Goal: Task Accomplishment & Management: Manage account settings

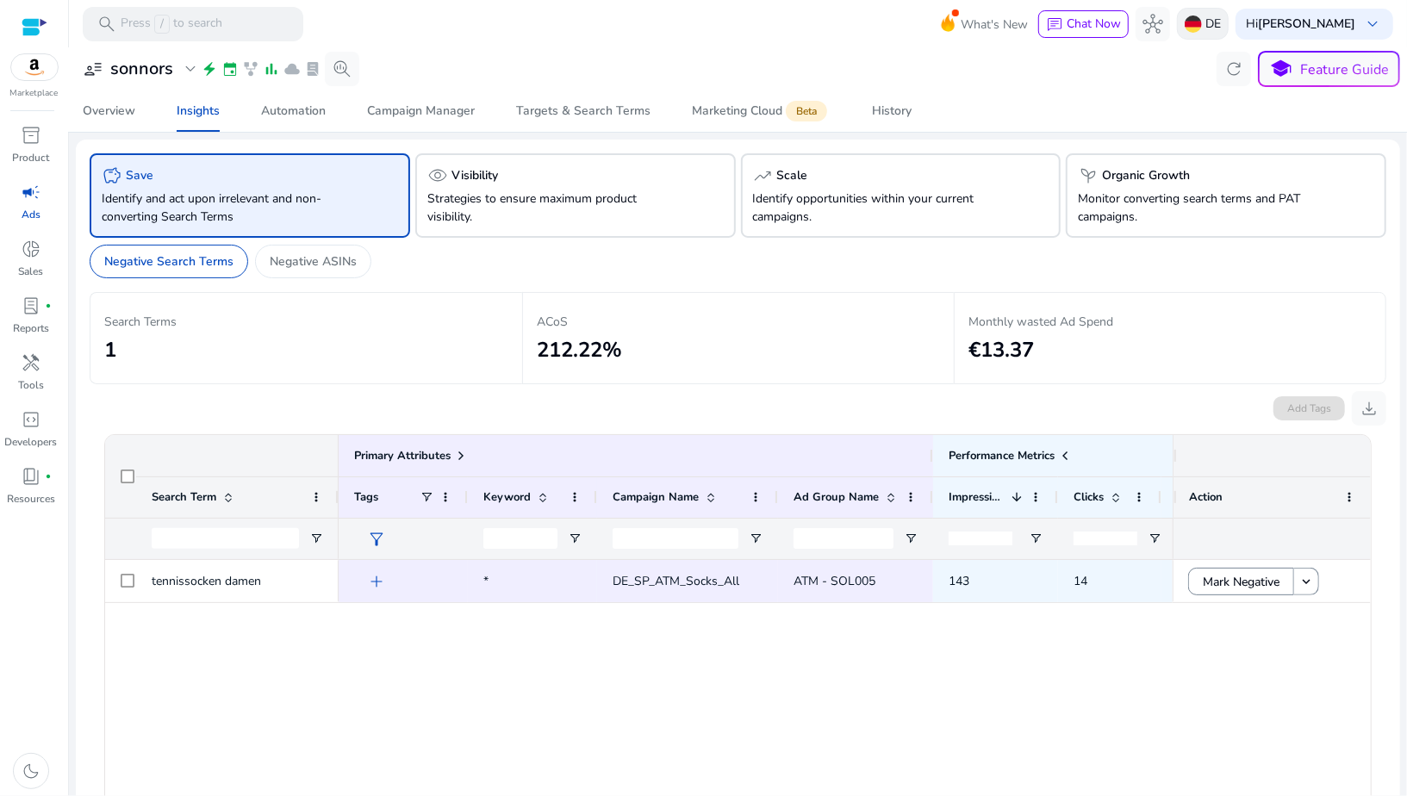
click at [1202, 21] on img at bounding box center [1192, 24] width 17 height 17
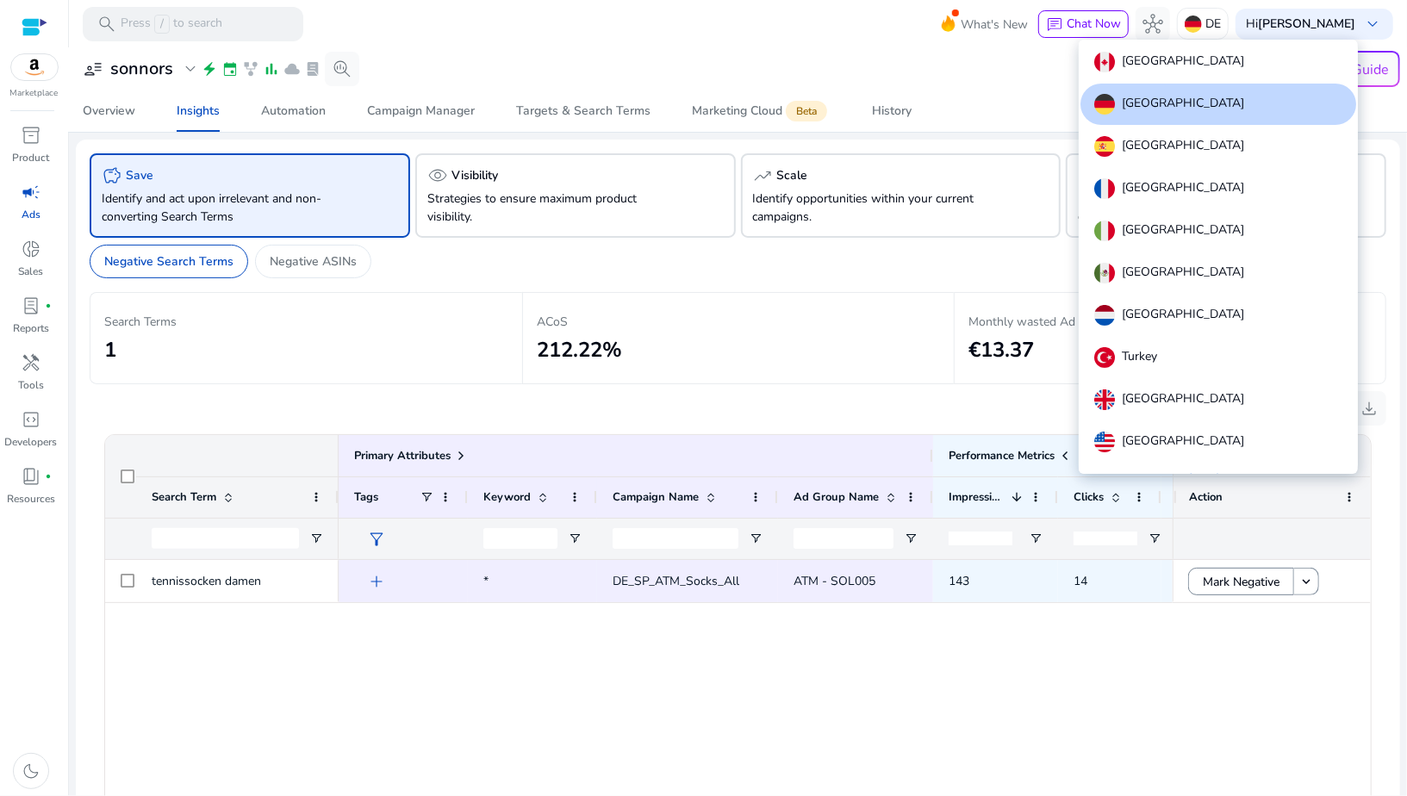
scroll to position [19, 0]
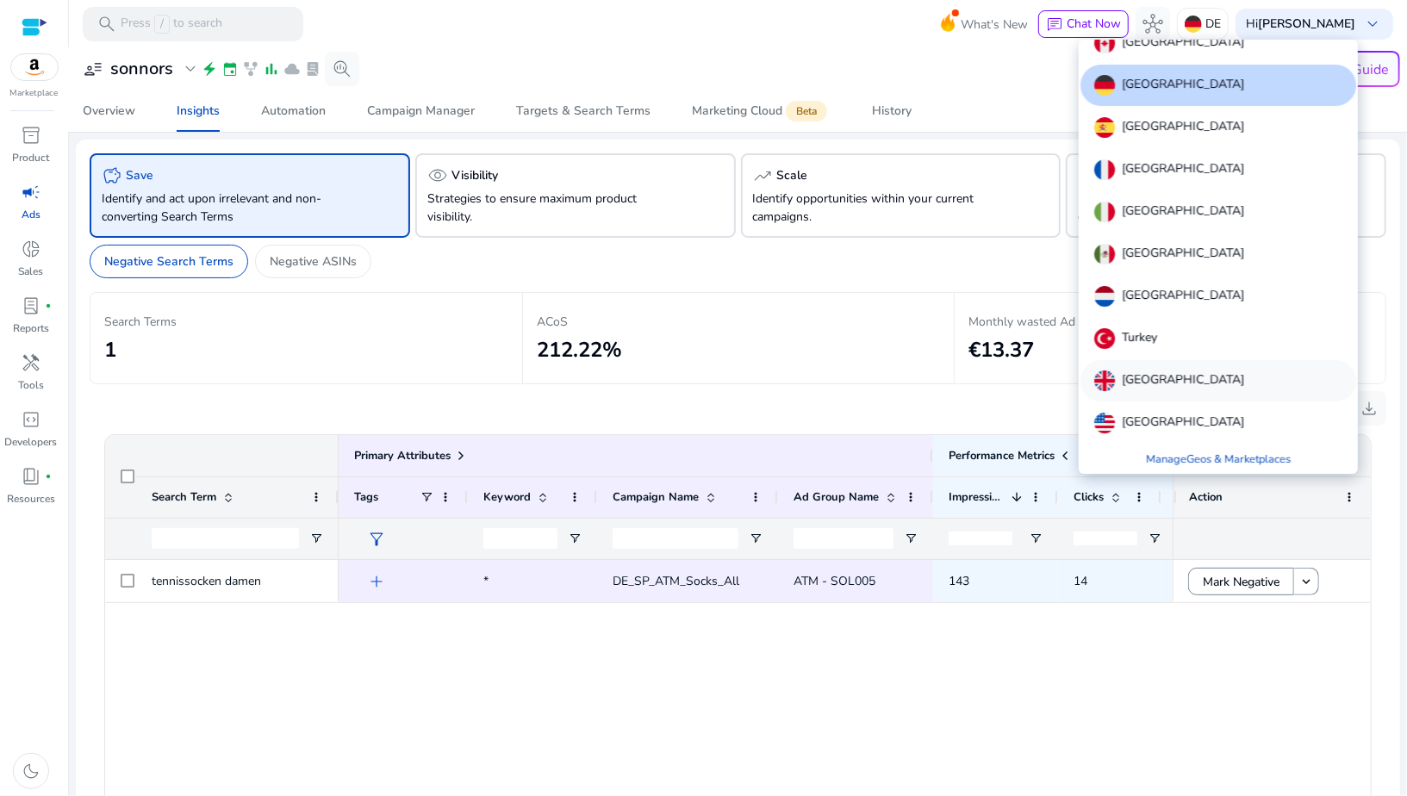
click at [1152, 389] on p "[GEOGRAPHIC_DATA]" at bounding box center [1183, 380] width 122 height 21
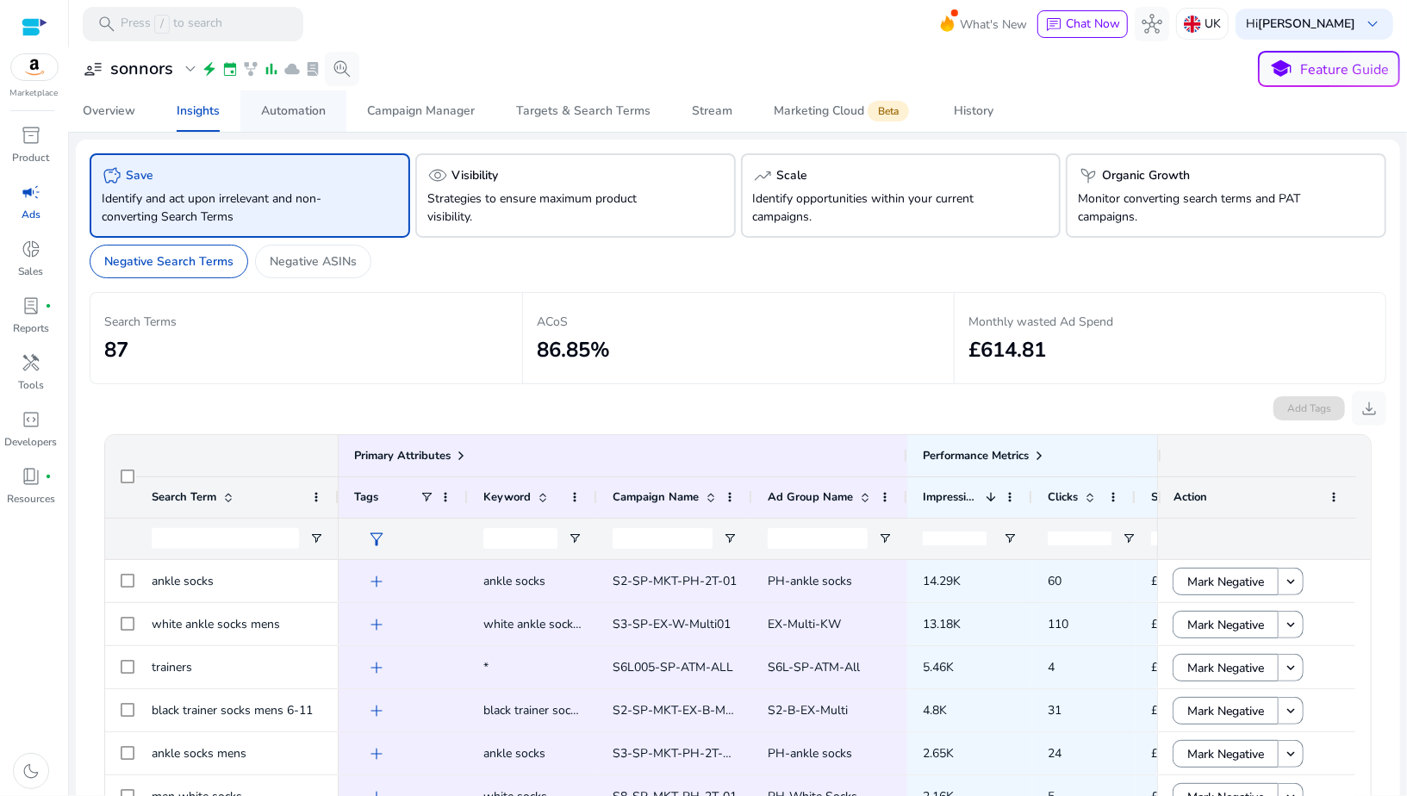
click at [289, 121] on span "Automation" at bounding box center [293, 110] width 65 height 41
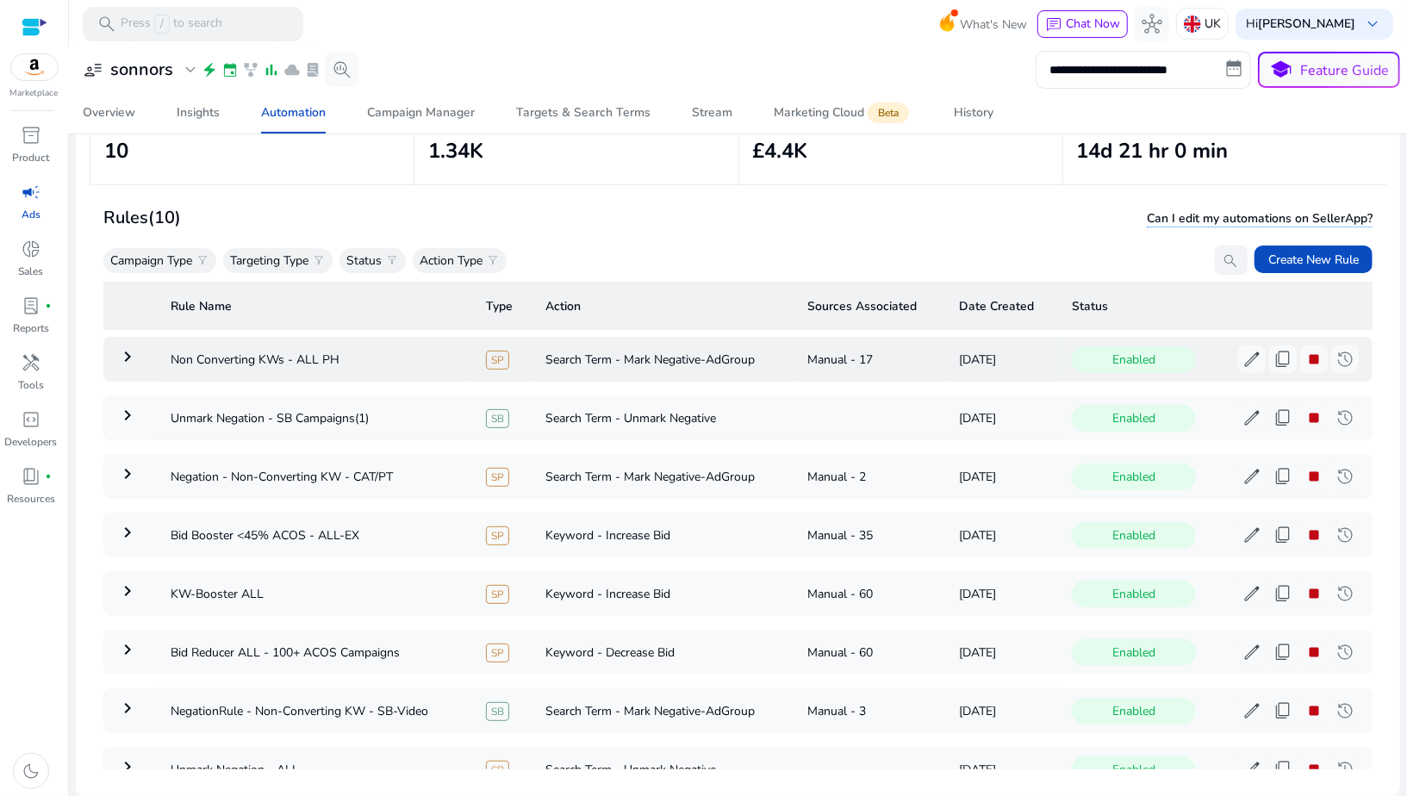
click at [123, 351] on mat-icon "keyboard_arrow_right" at bounding box center [127, 356] width 21 height 21
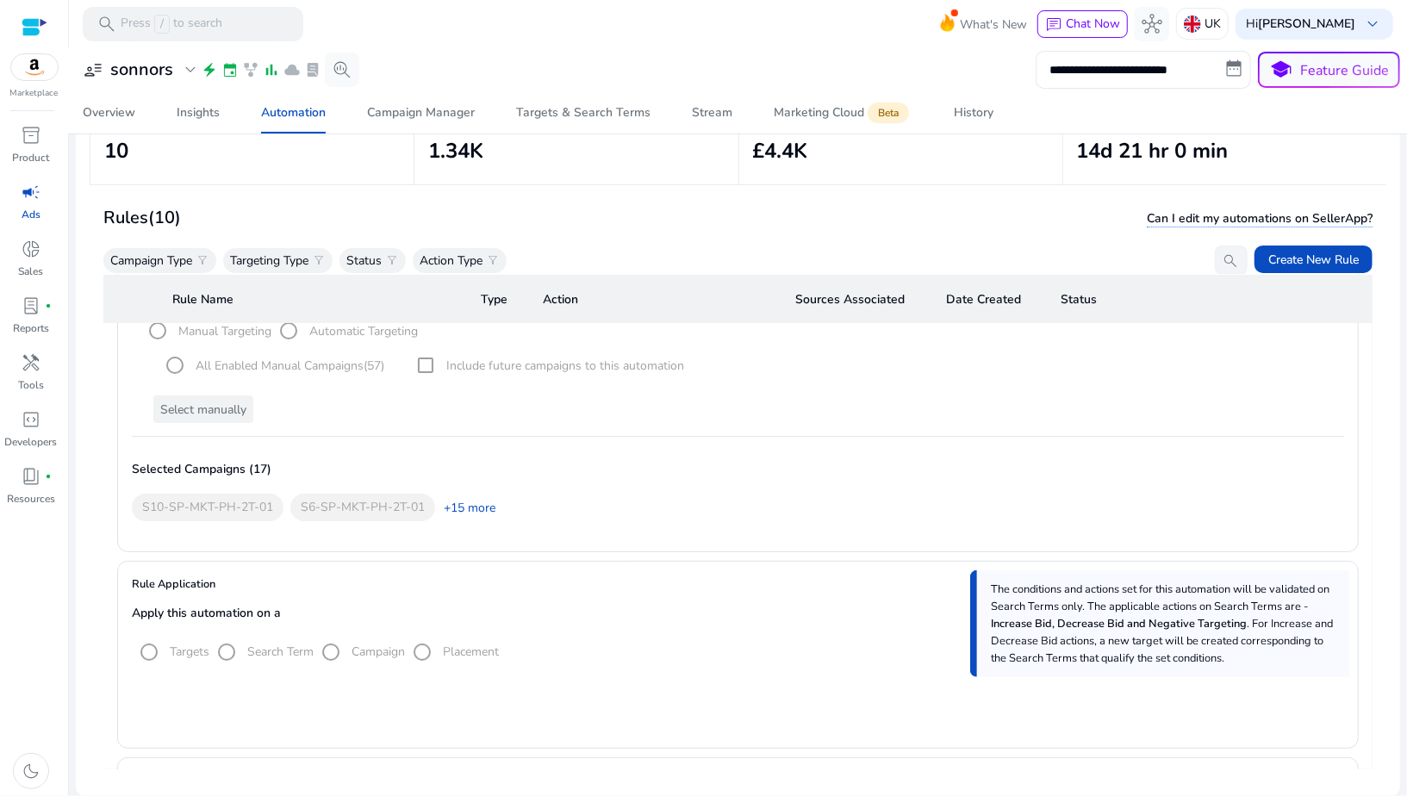
scroll to position [239, 0]
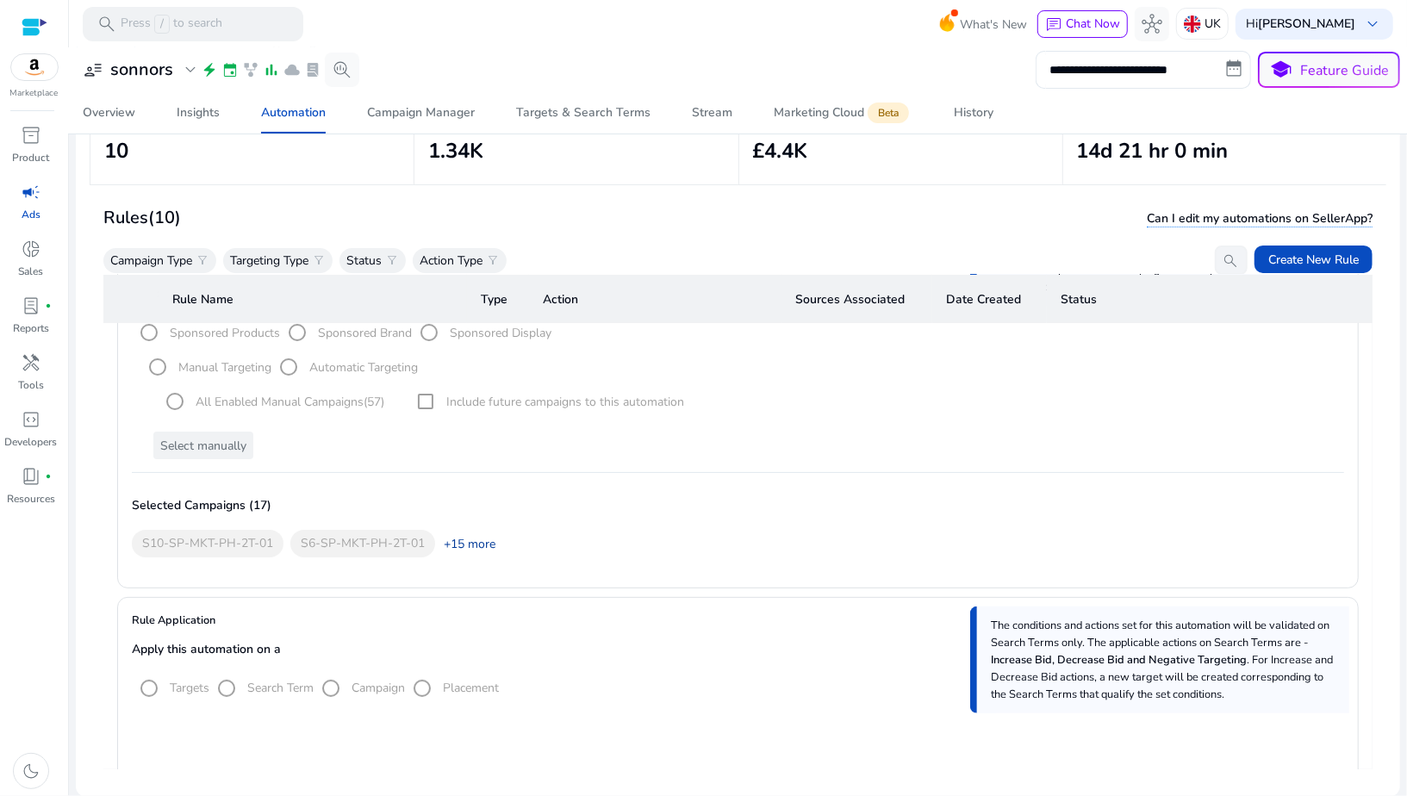
click at [465, 540] on link "+15 more" at bounding box center [465, 544] width 60 height 18
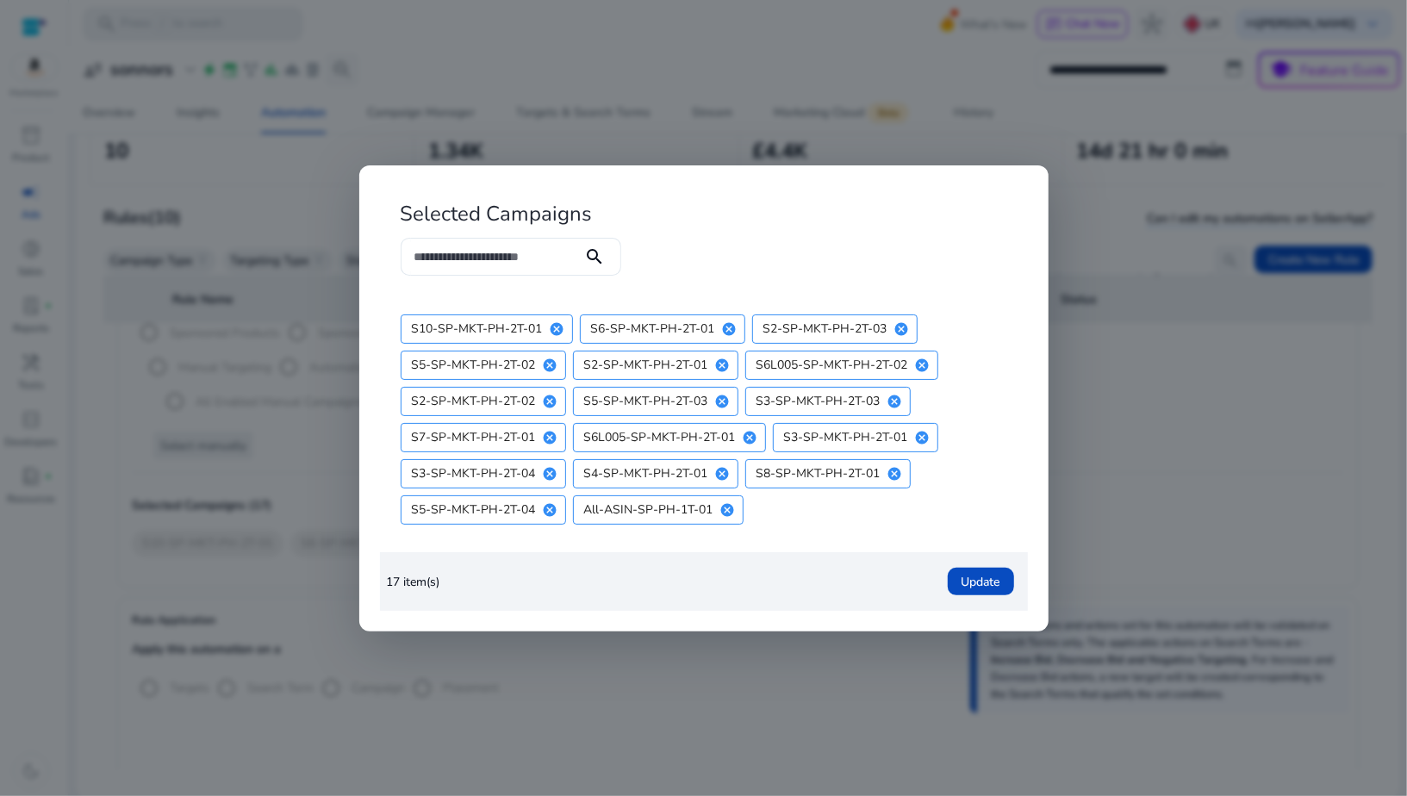
click at [552, 654] on div at bounding box center [703, 398] width 1407 height 796
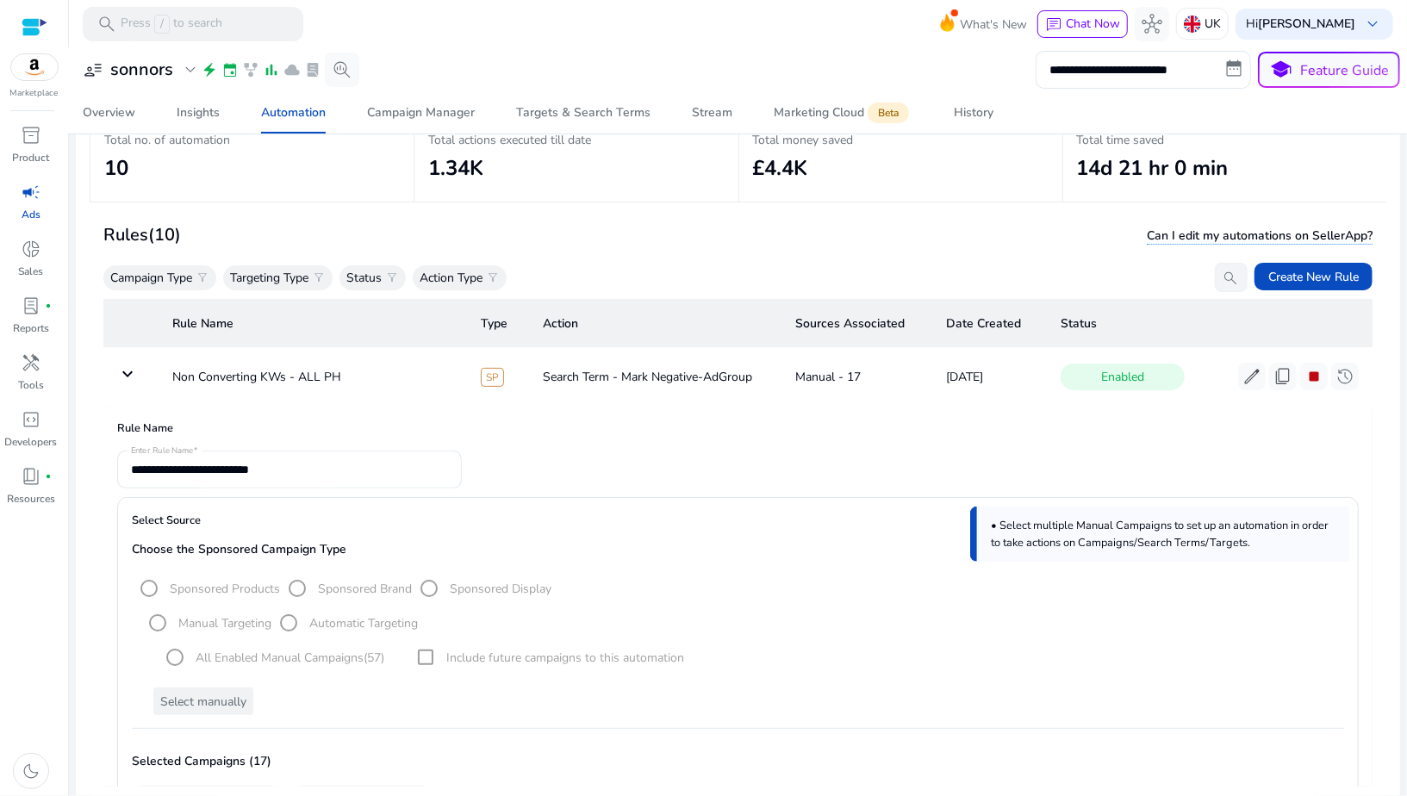
scroll to position [104, 0]
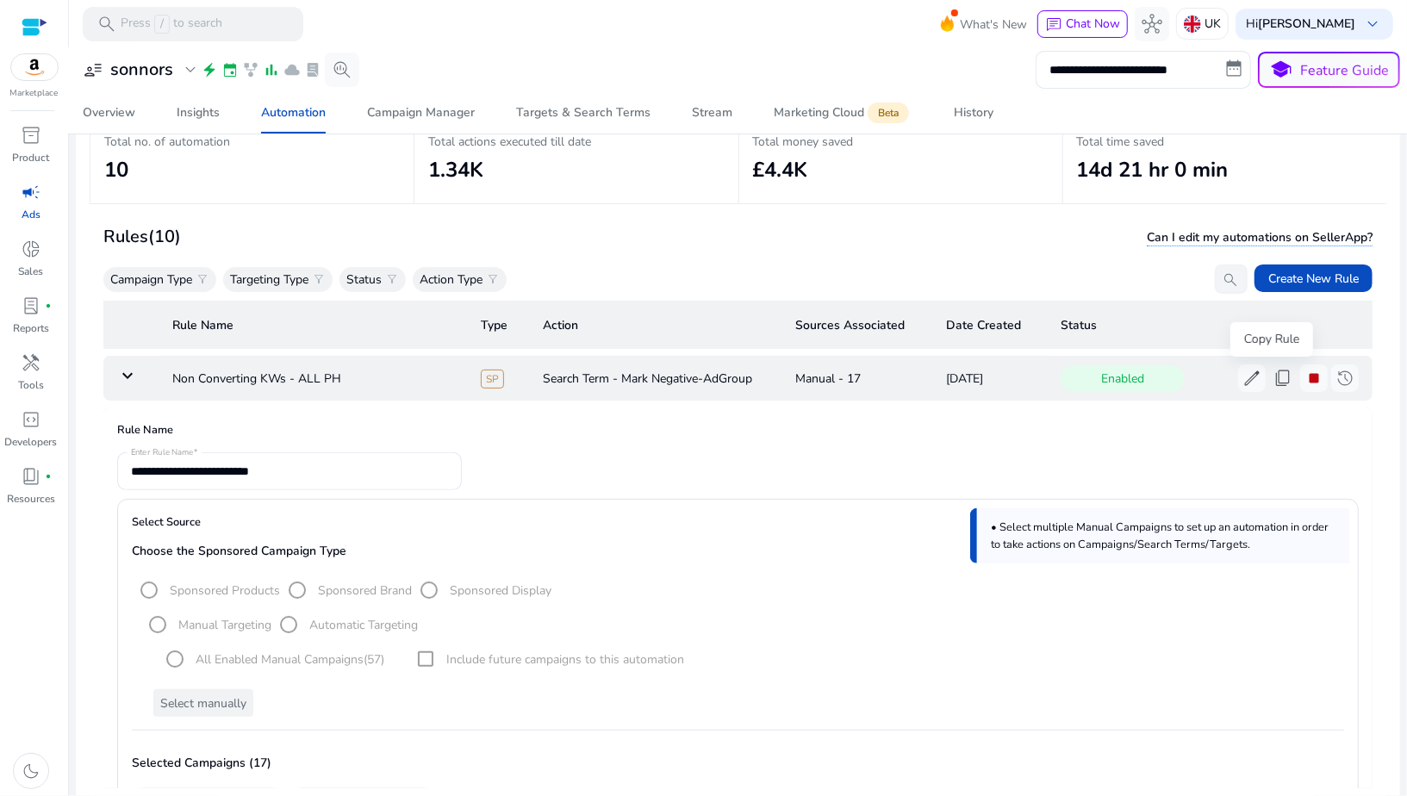
click at [1272, 383] on span "content_copy" at bounding box center [1282, 378] width 21 height 21
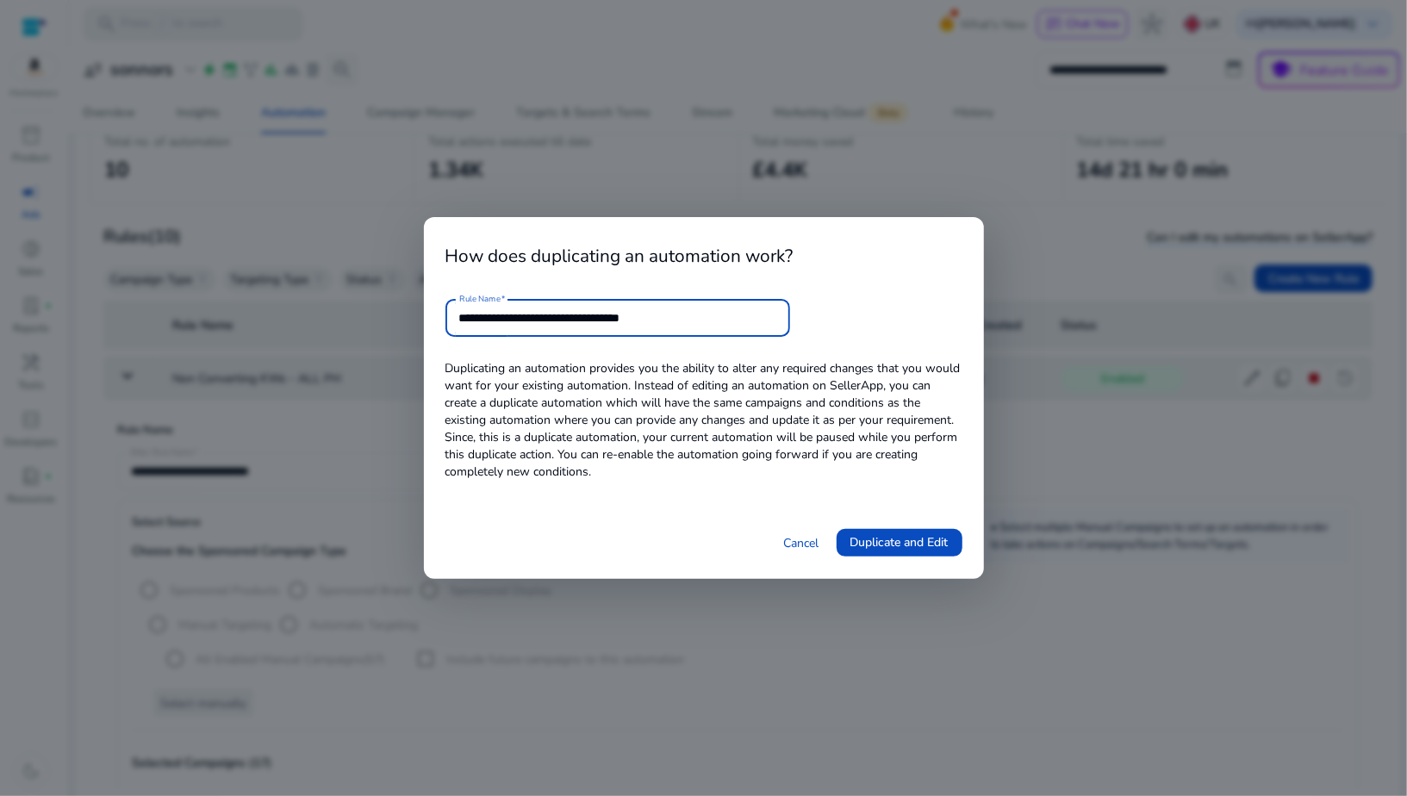
click at [660, 315] on input "**********" at bounding box center [617, 317] width 317 height 19
type input "**********"
click at [870, 542] on span "Duplicate and Edit" at bounding box center [899, 542] width 98 height 18
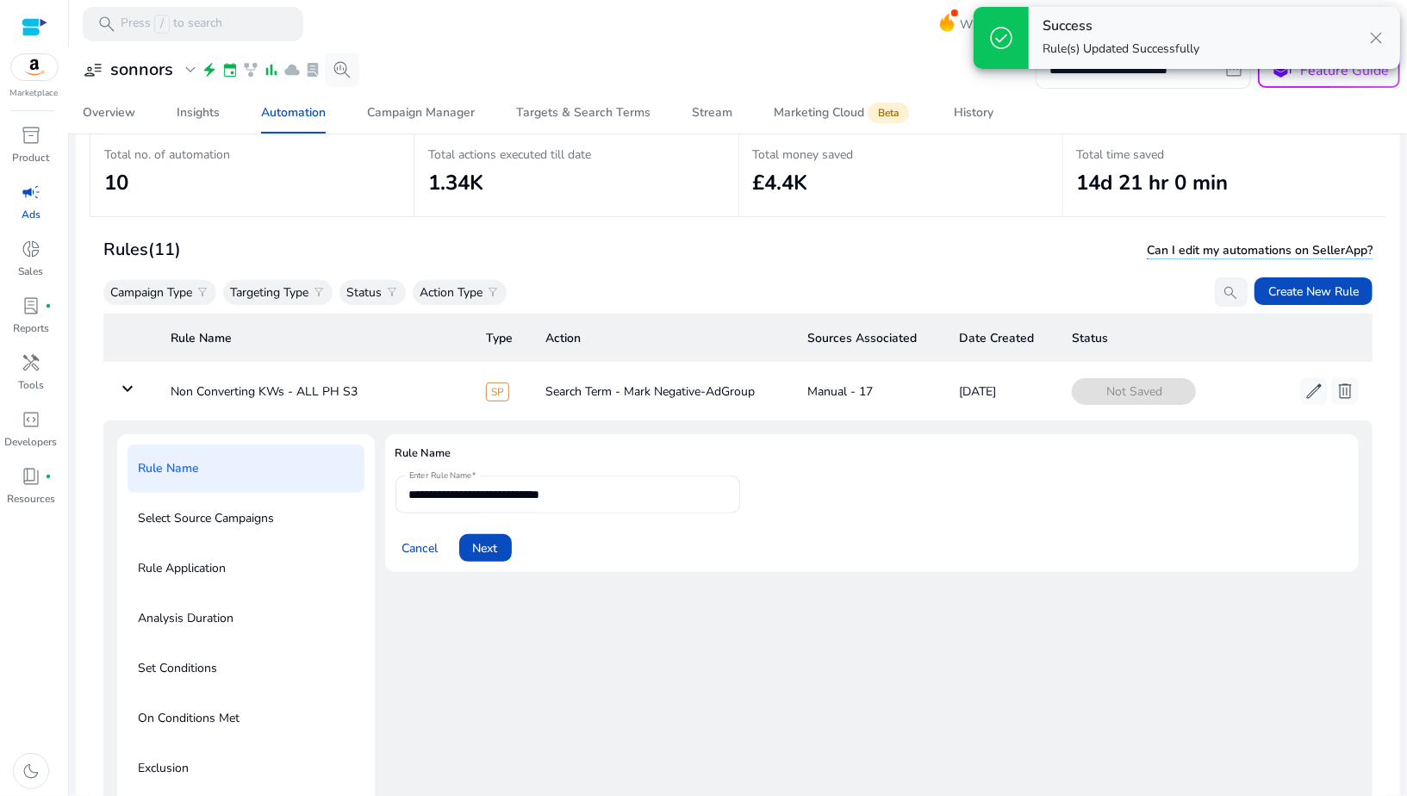
scroll to position [61, 0]
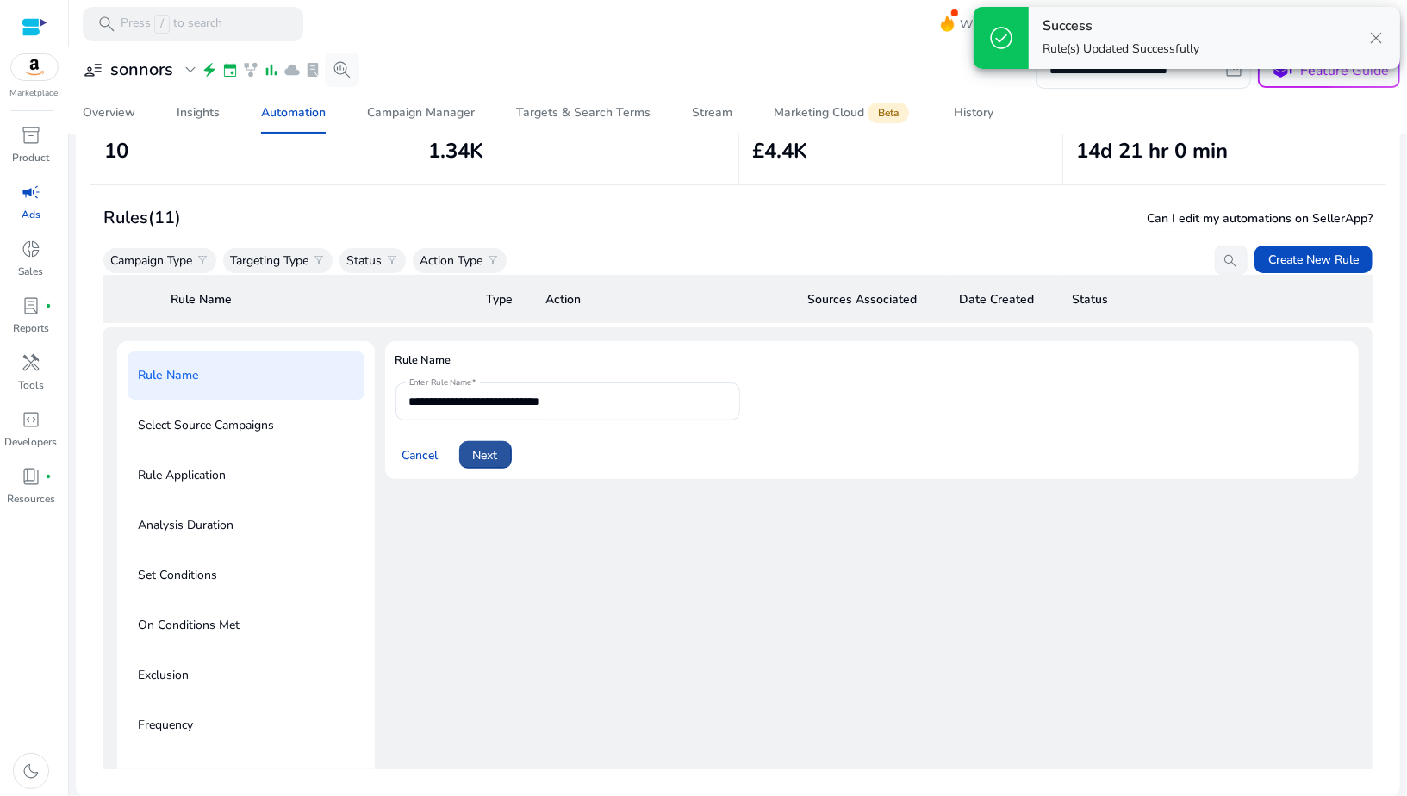
click at [483, 457] on span "Next" at bounding box center [485, 455] width 25 height 18
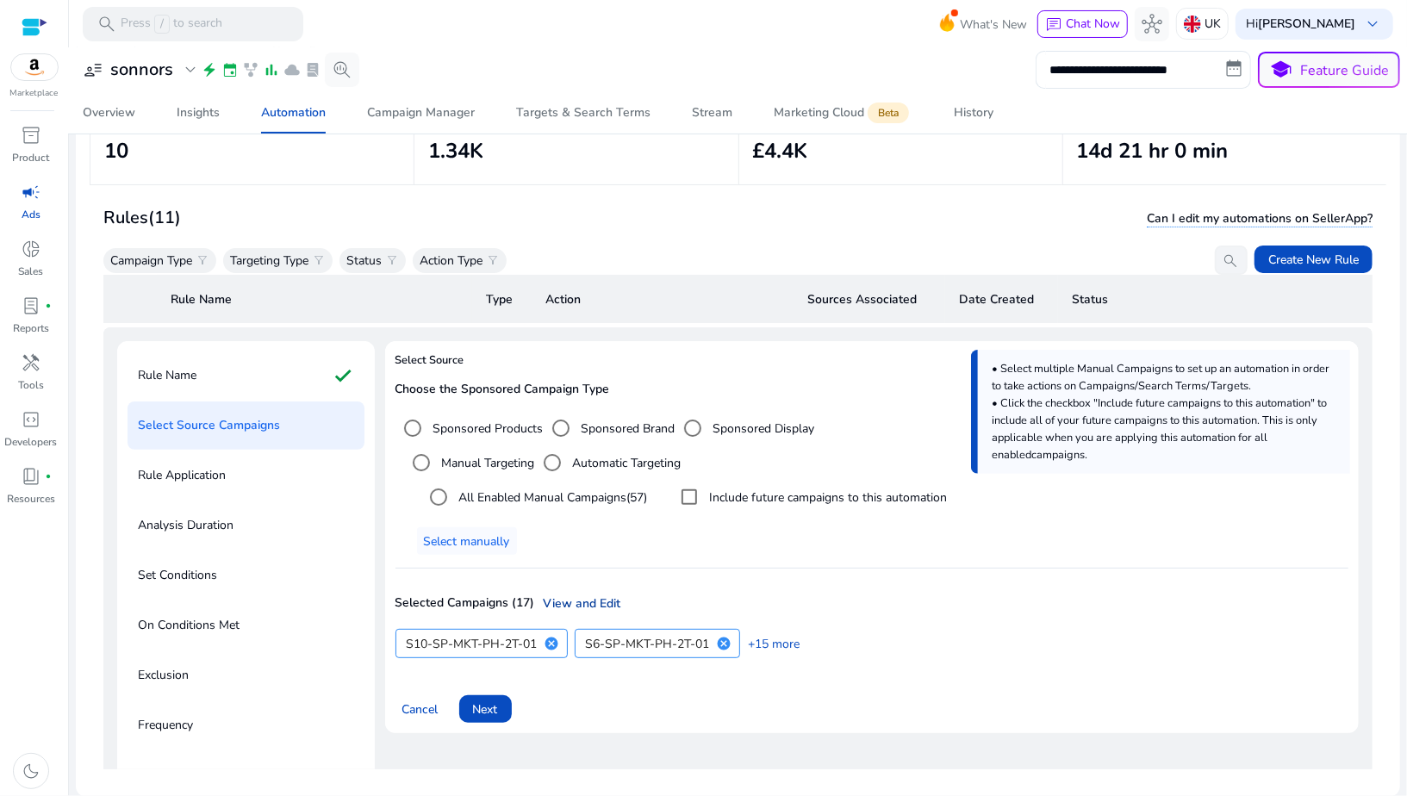
click at [596, 597] on link "View and Edit" at bounding box center [578, 603] width 86 height 18
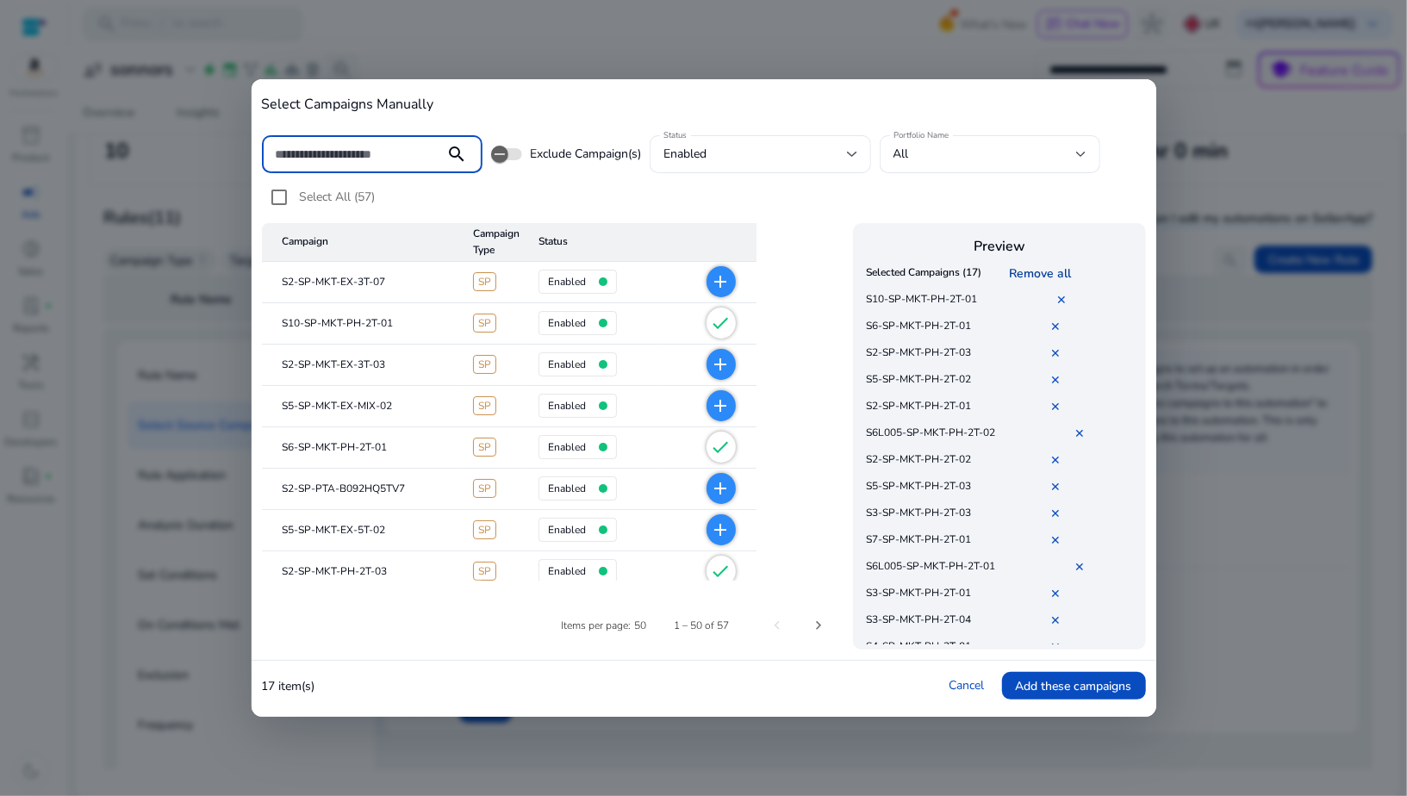
click at [1046, 281] on link "Remove all" at bounding box center [1043, 273] width 69 height 16
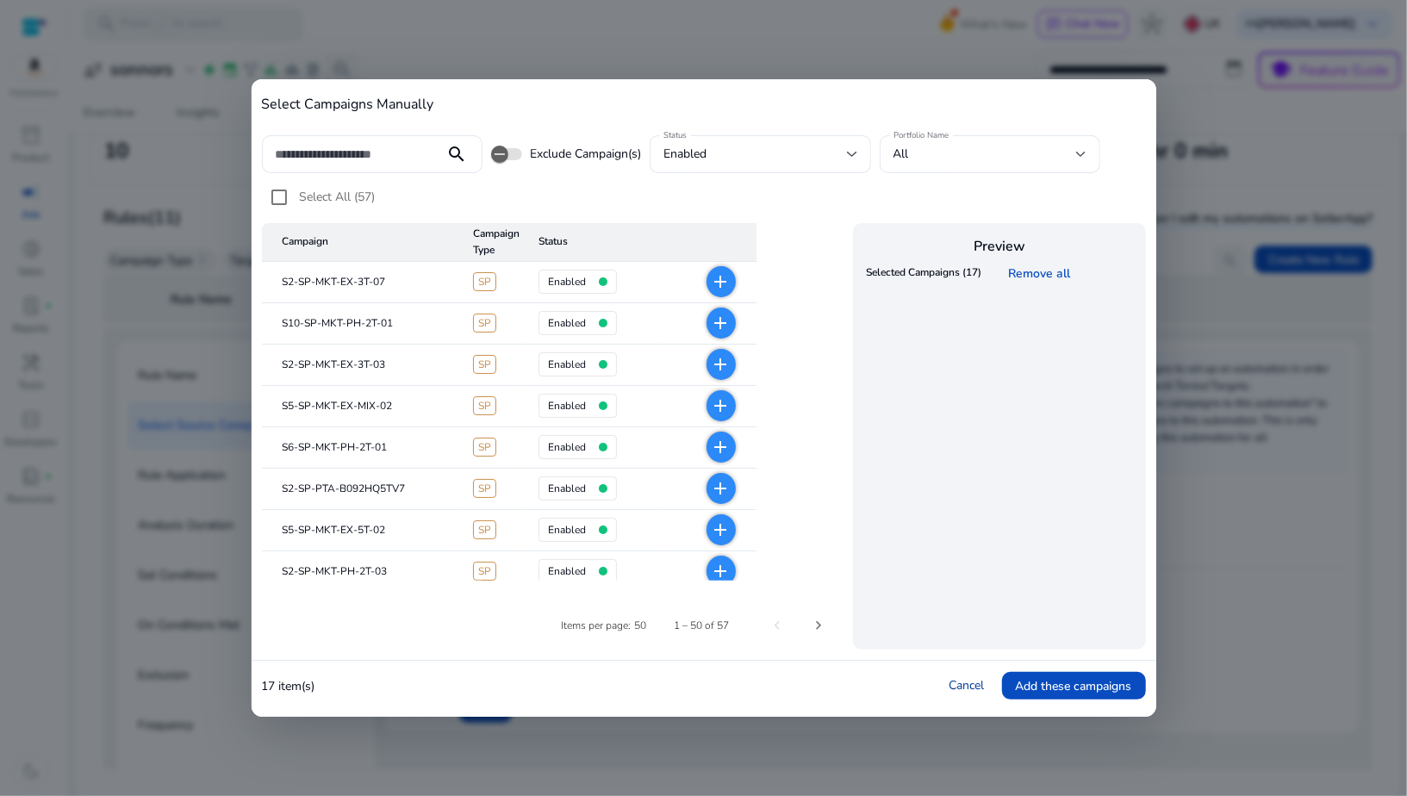
click at [964, 685] on link "Cancel" at bounding box center [966, 685] width 35 height 16
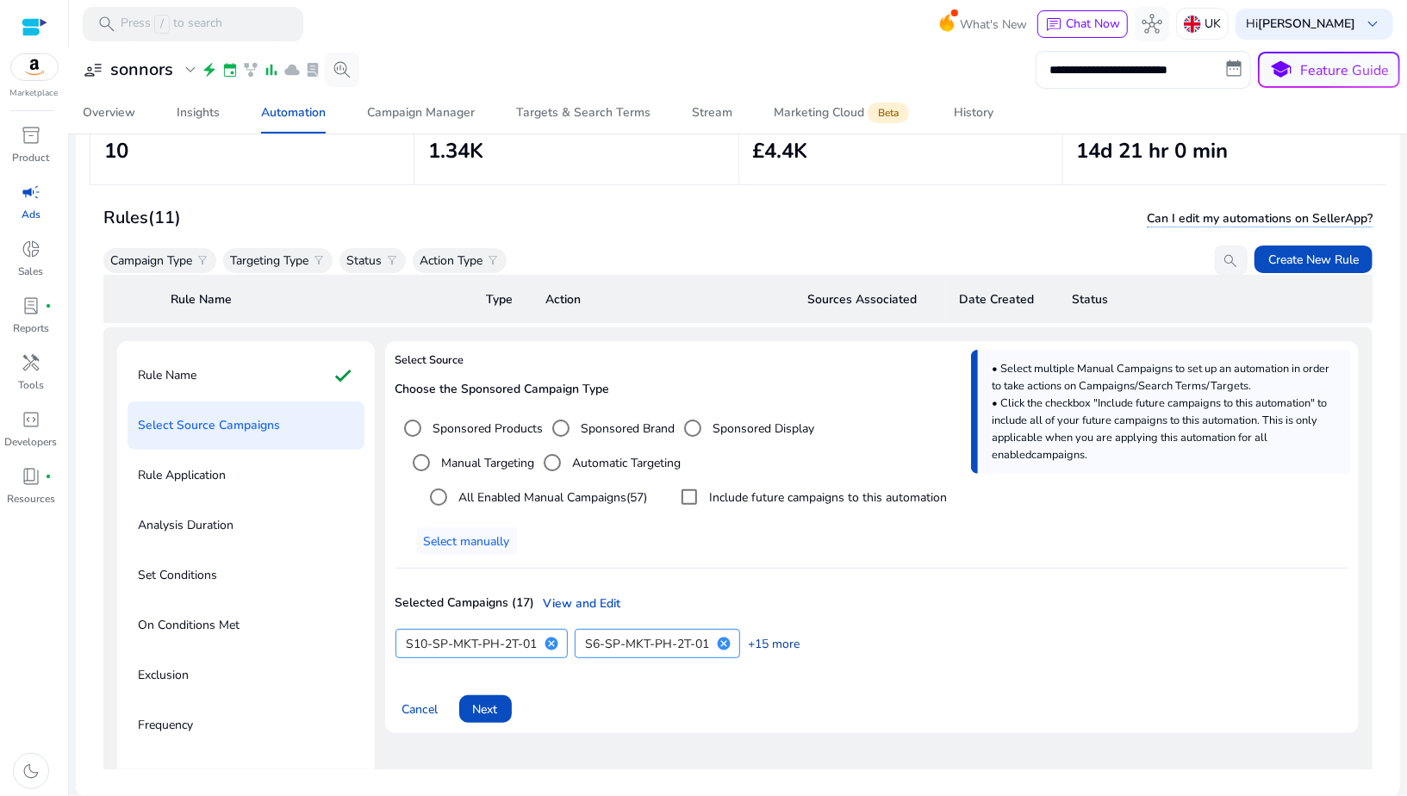
click at [768, 642] on link "+15 more" at bounding box center [770, 644] width 60 height 18
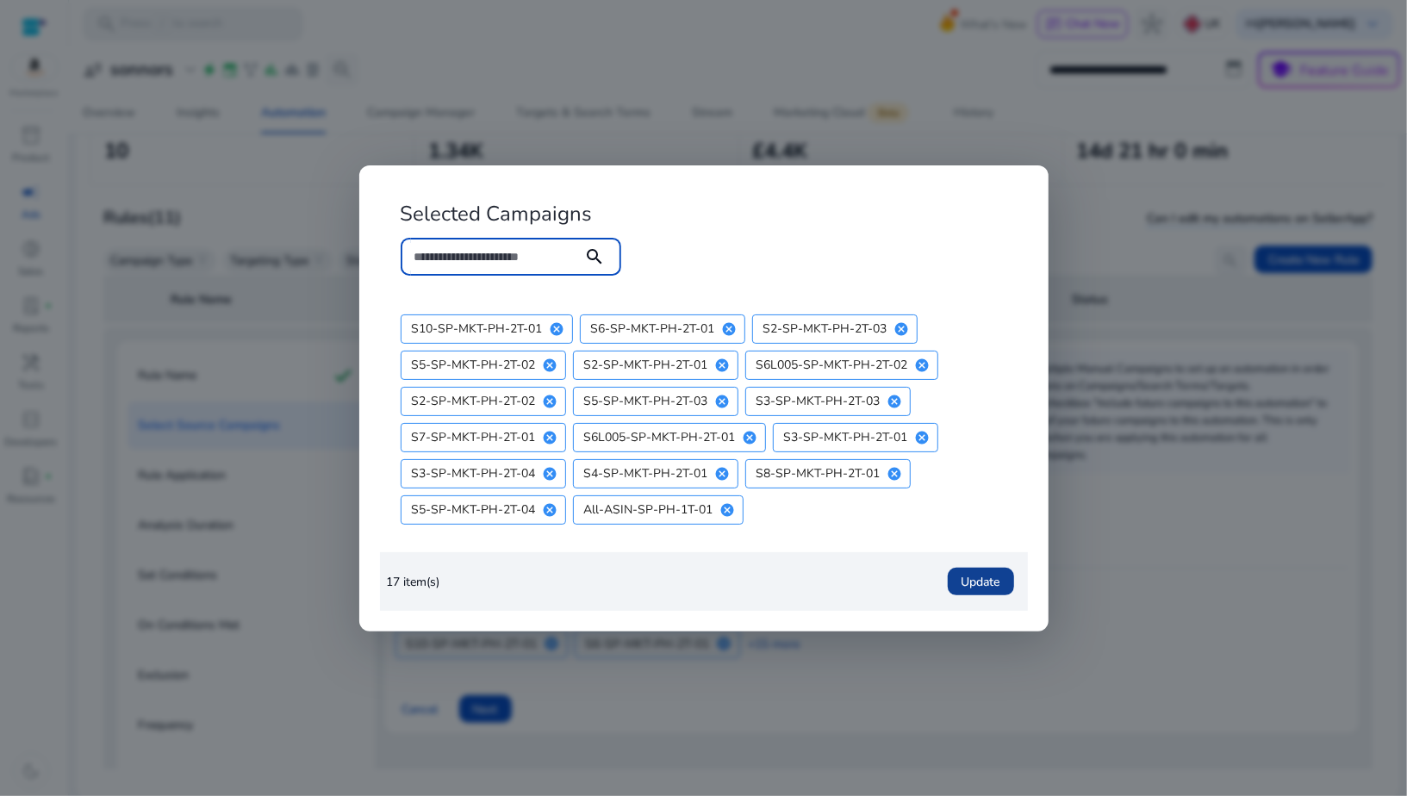
click at [962, 589] on span "Update" at bounding box center [980, 582] width 39 height 18
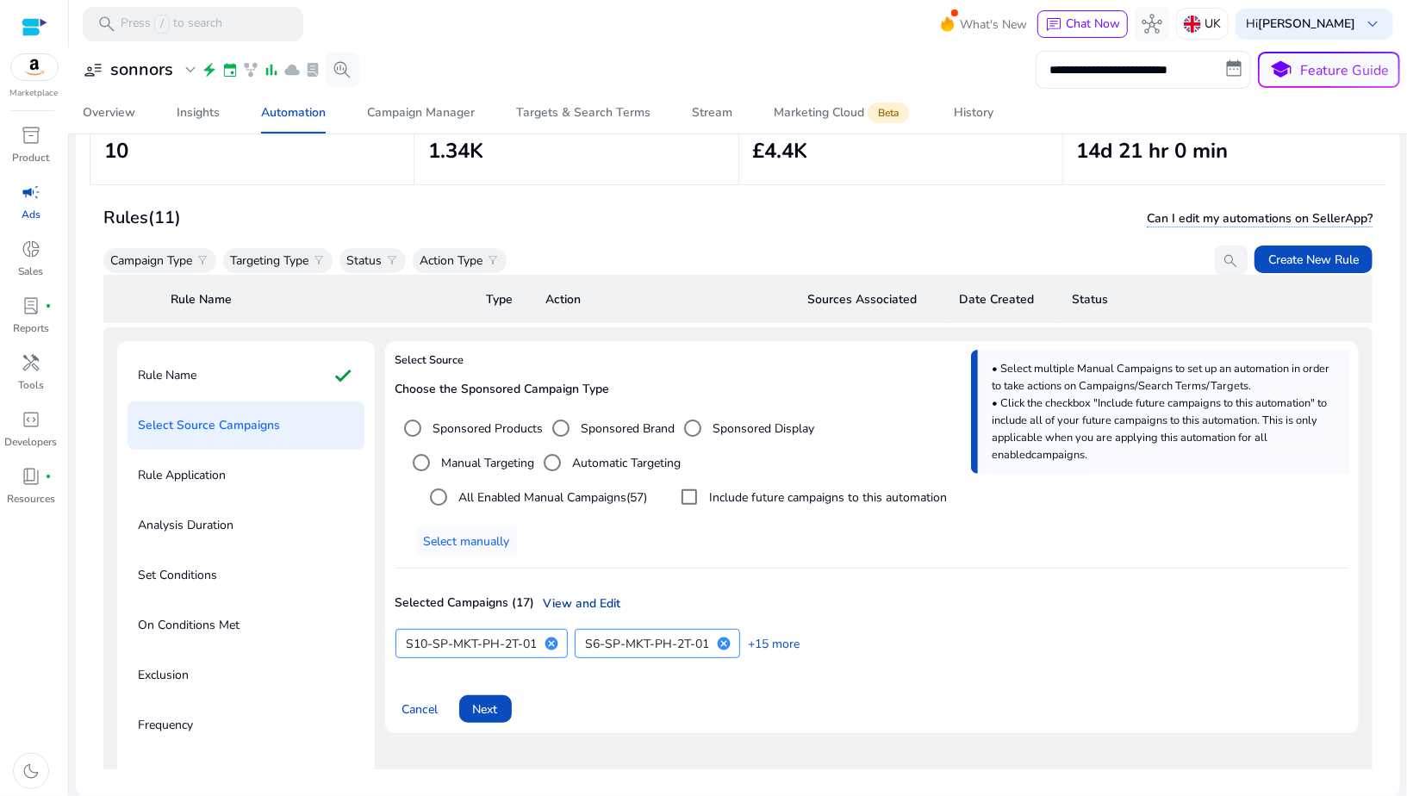
click at [538, 600] on link "View and Edit" at bounding box center [578, 603] width 86 height 18
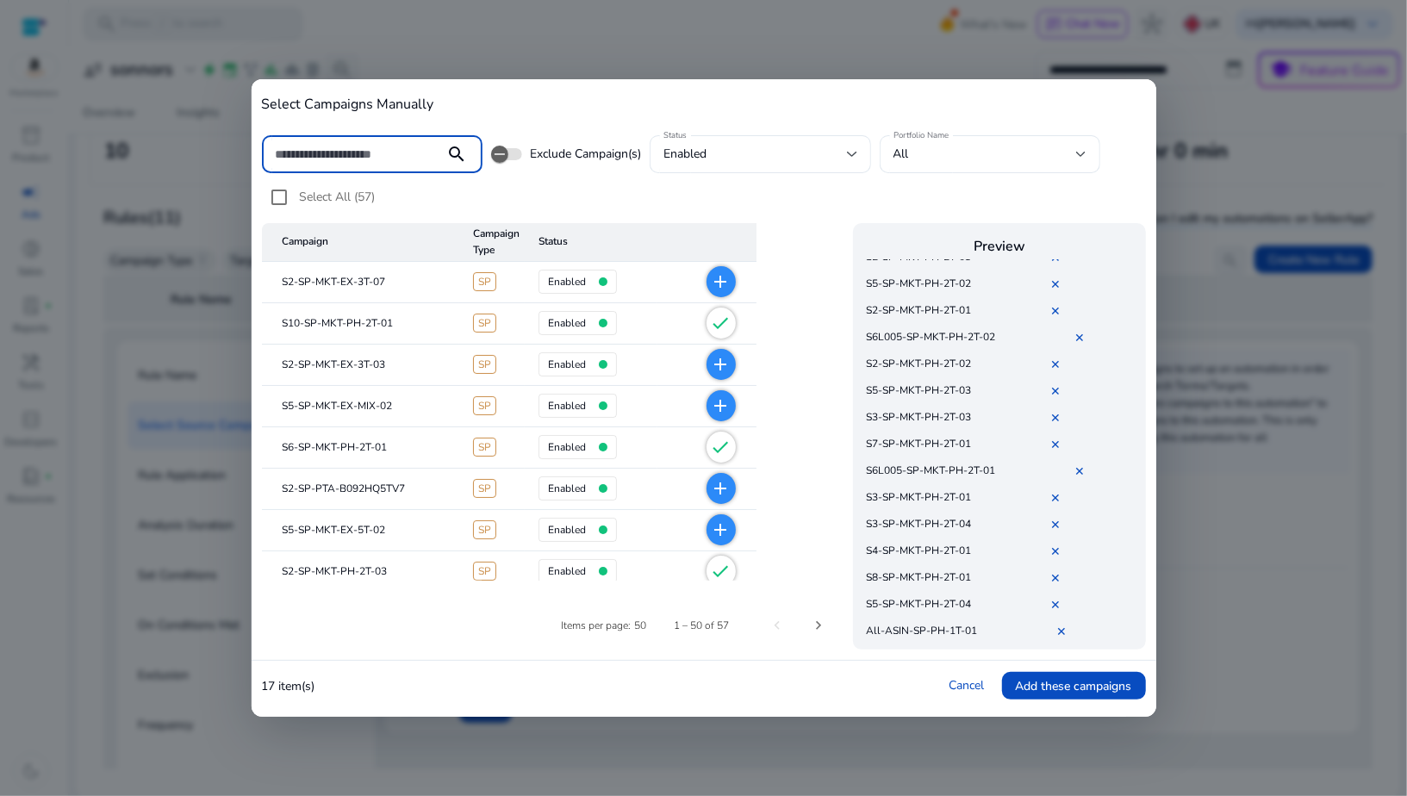
scroll to position [0, 0]
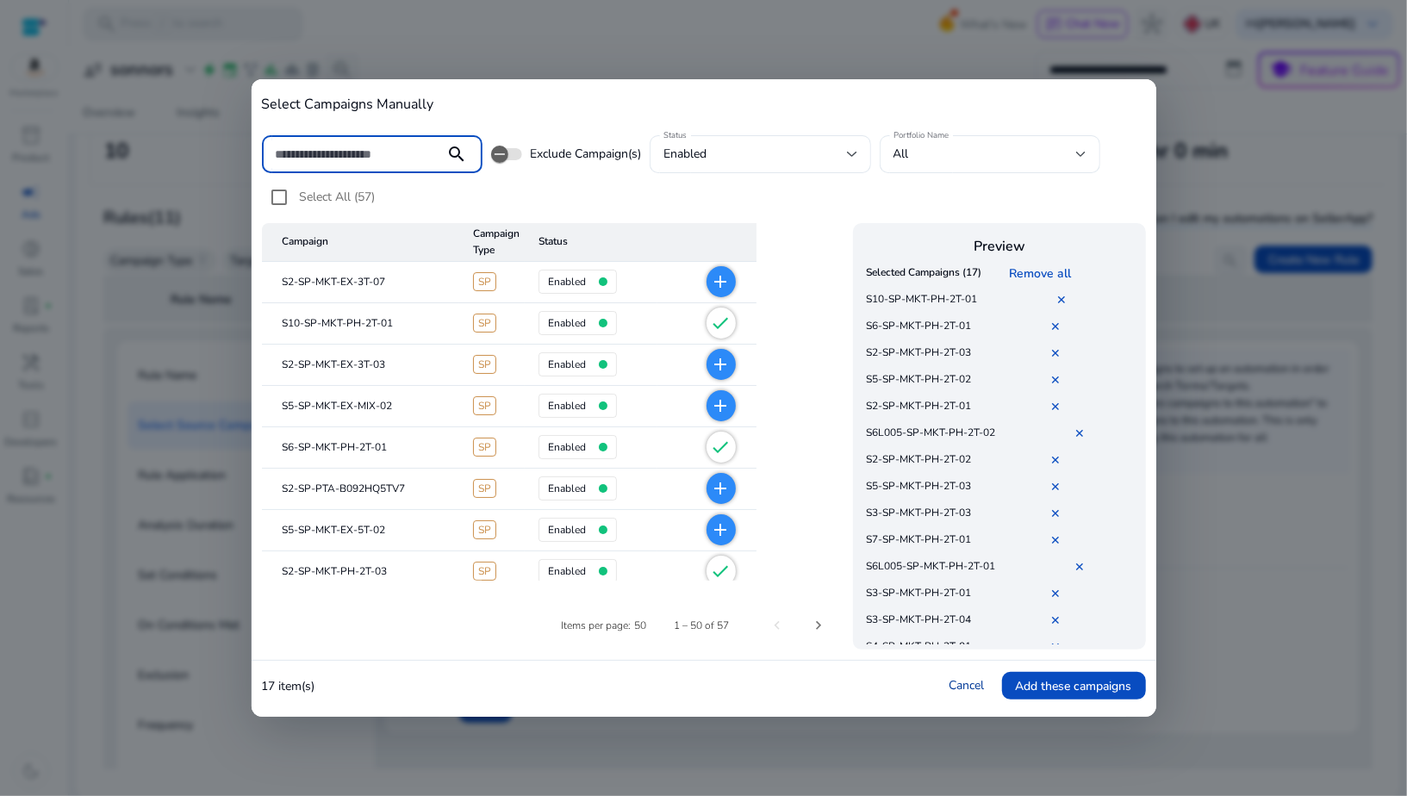
click at [966, 678] on link "Cancel" at bounding box center [966, 685] width 35 height 16
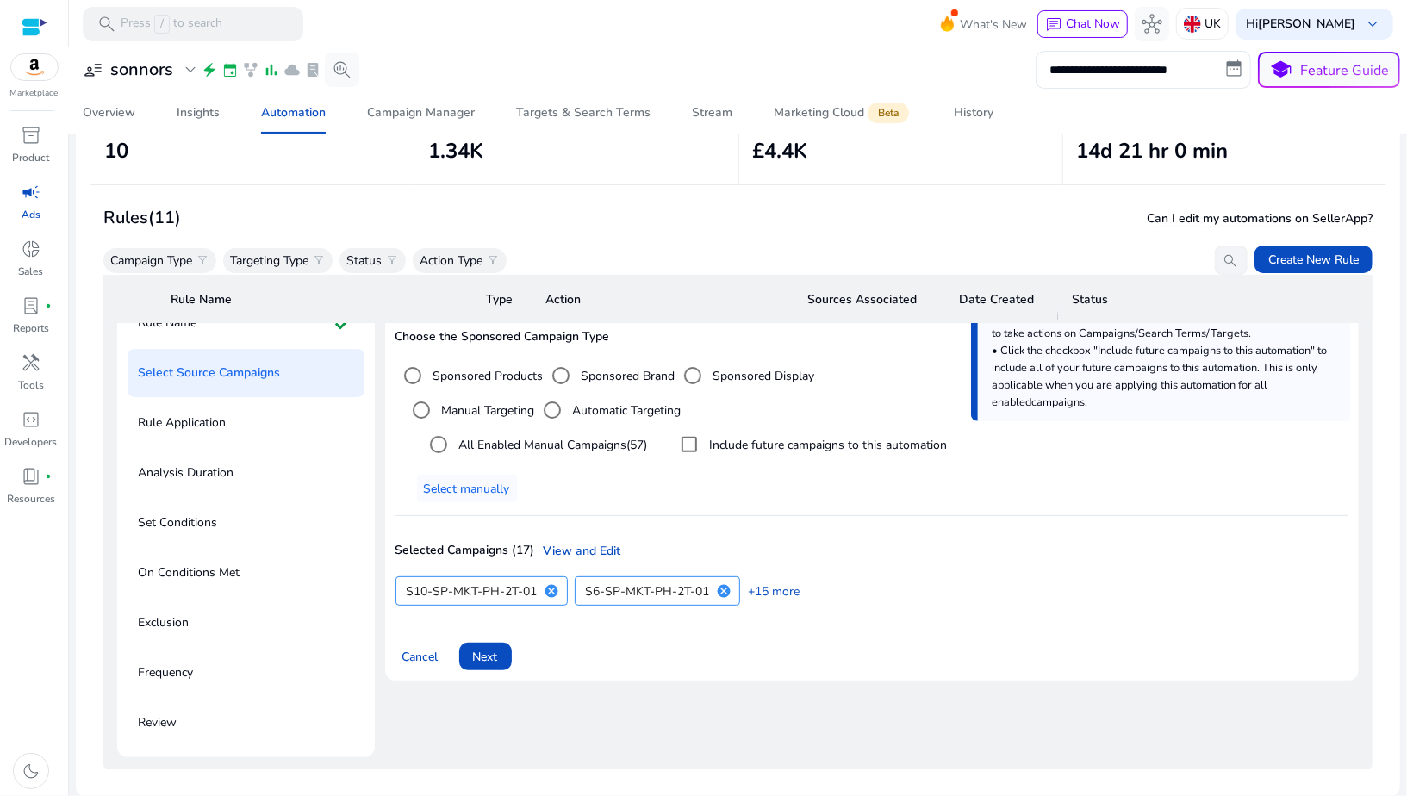
scroll to position [115, 0]
click at [549, 544] on link "View and Edit" at bounding box center [578, 549] width 86 height 18
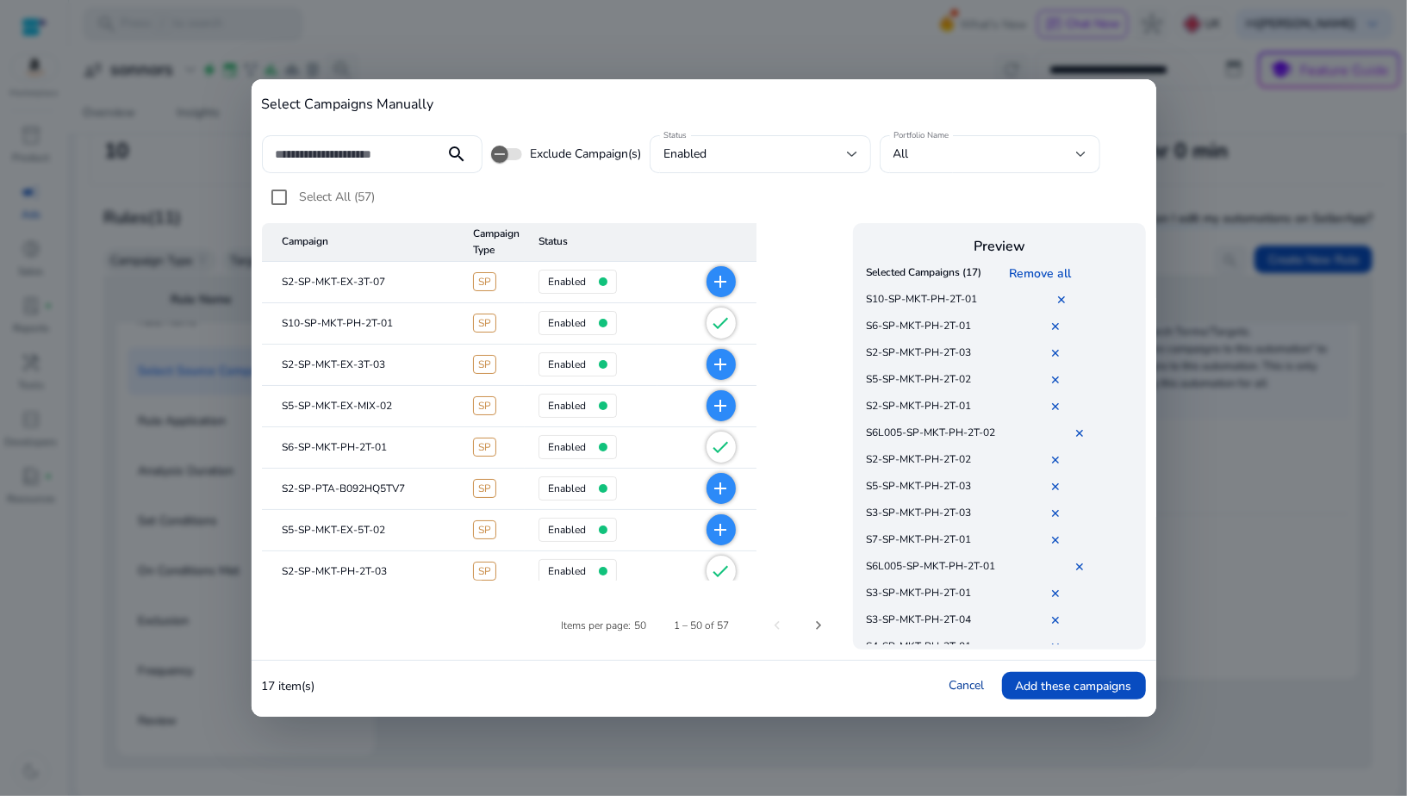
click at [960, 687] on link "Cancel" at bounding box center [966, 685] width 35 height 16
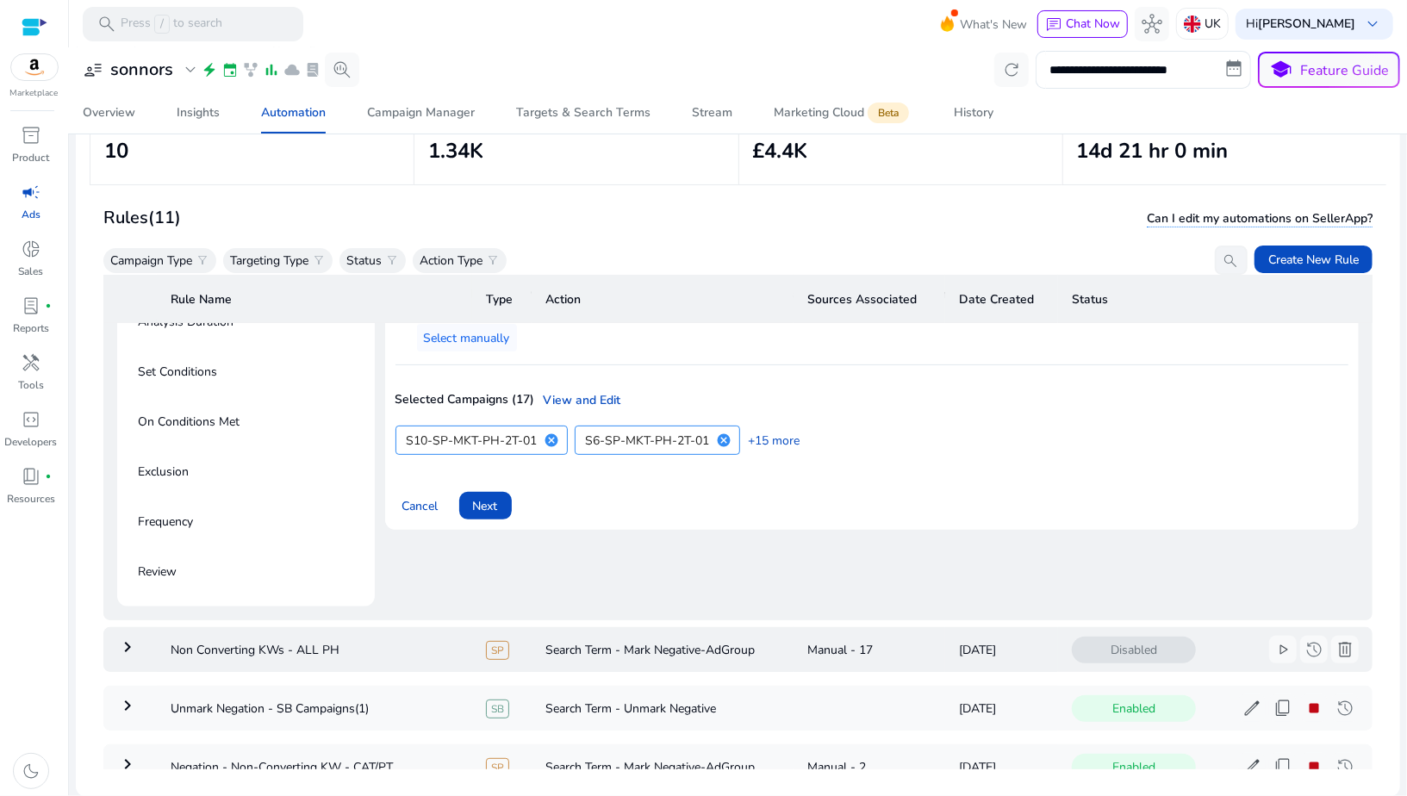
scroll to position [268, 0]
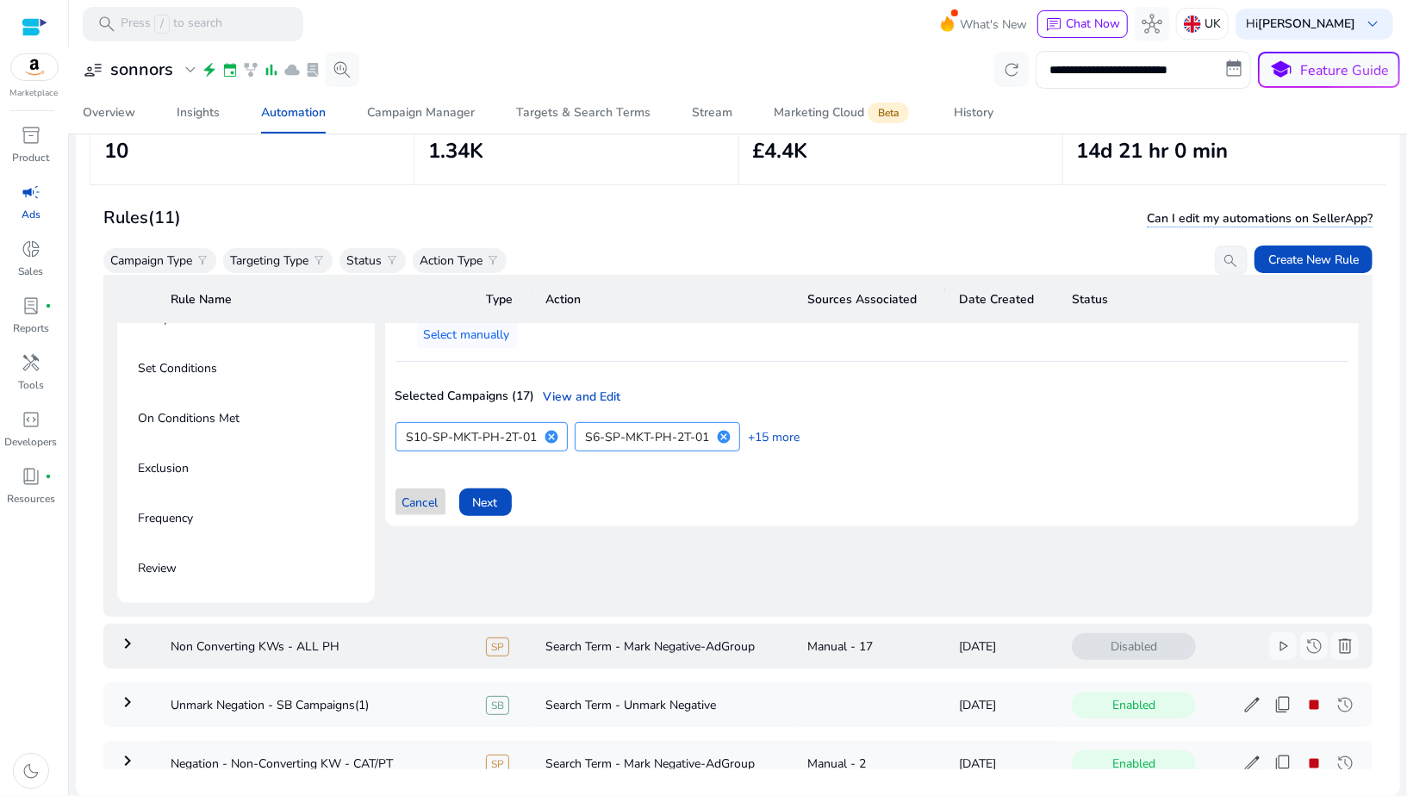
click at [413, 485] on span at bounding box center [420, 502] width 50 height 41
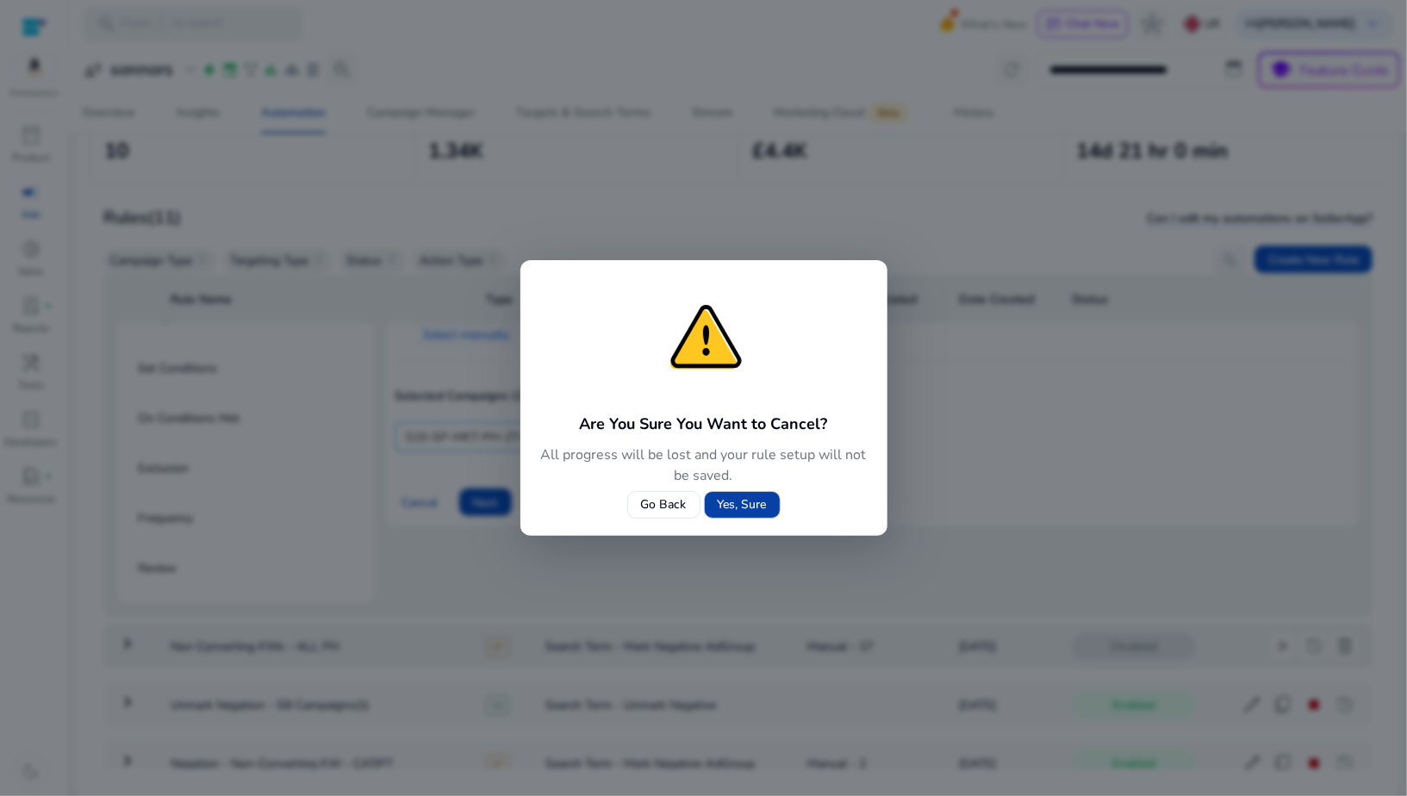
click at [714, 503] on span at bounding box center [742, 504] width 75 height 41
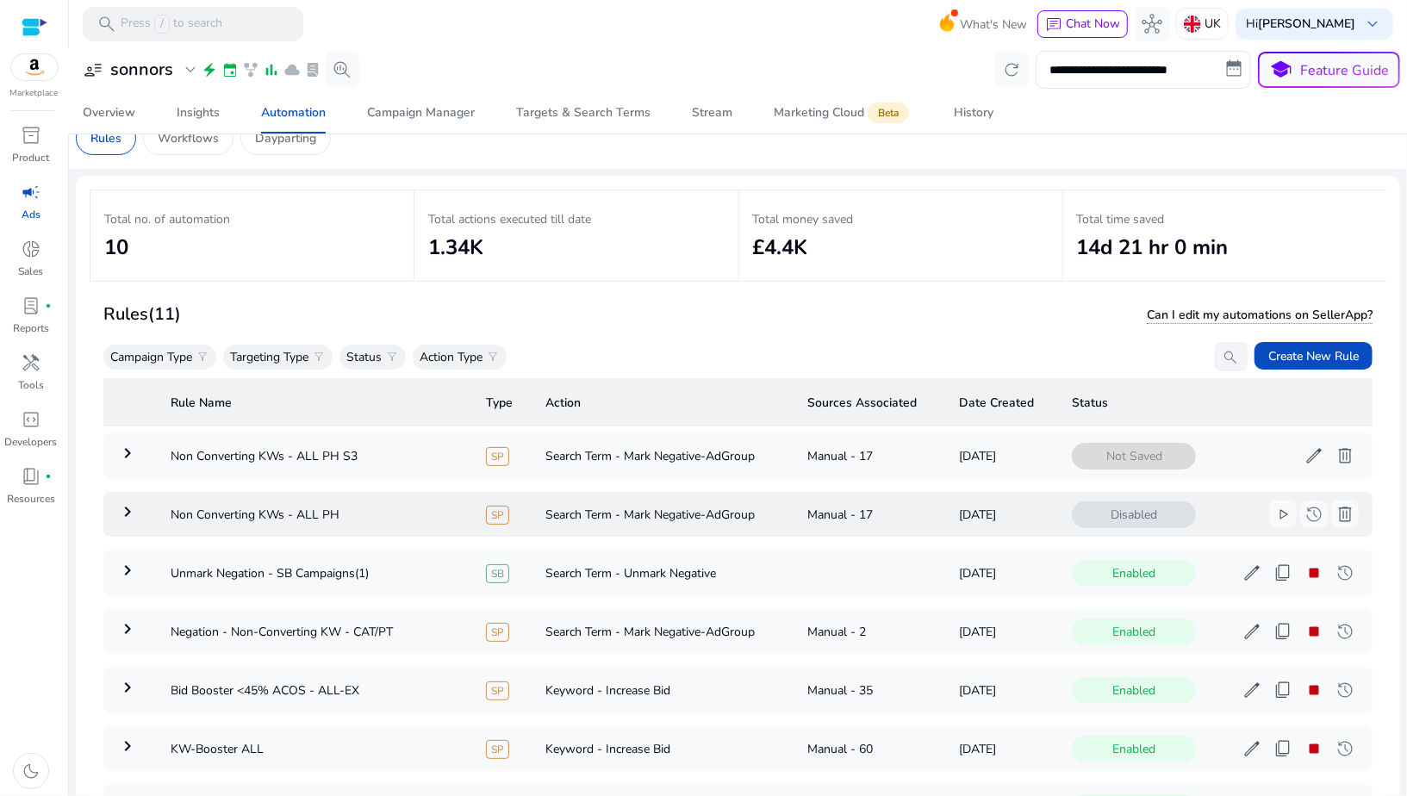
scroll to position [0, 0]
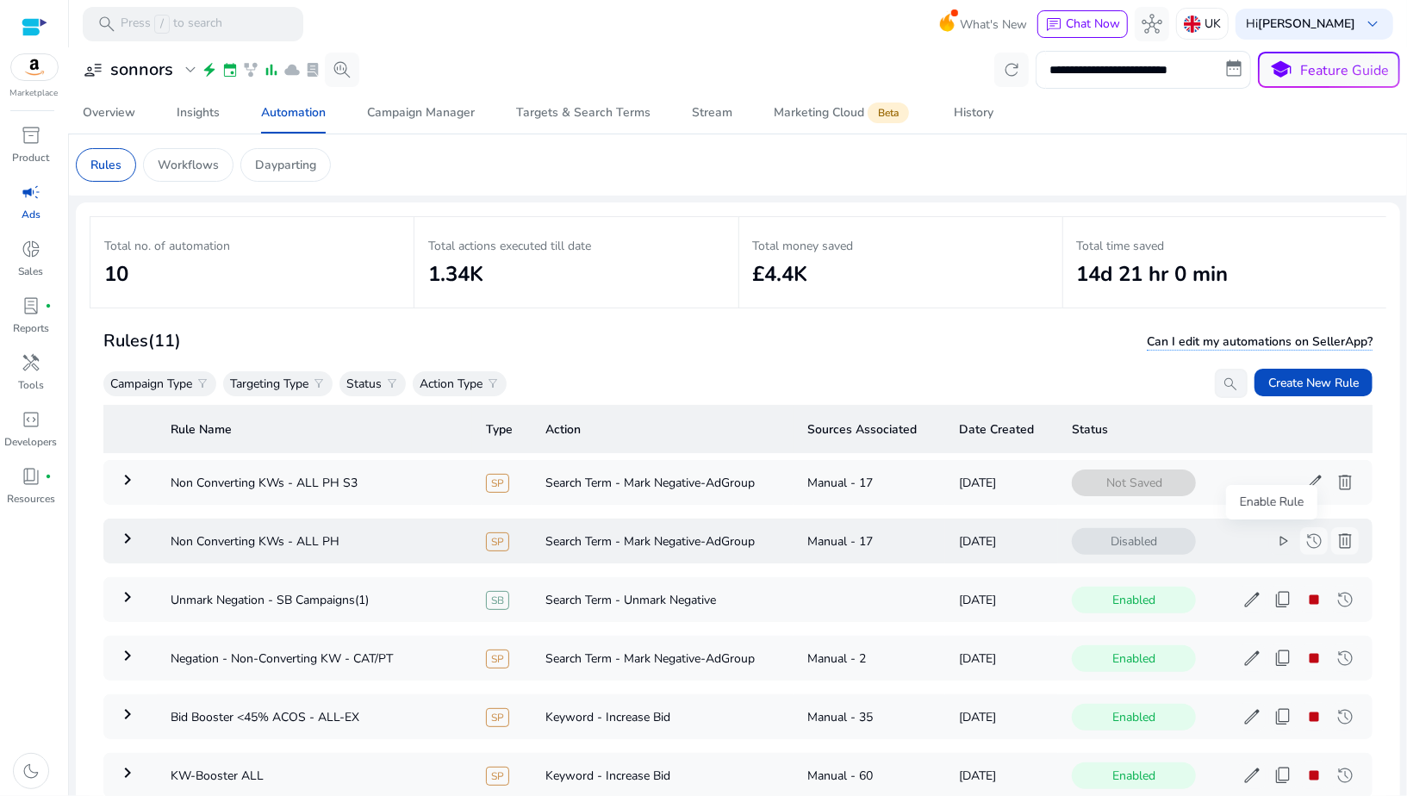
click at [1273, 546] on span "play_arrow" at bounding box center [1282, 541] width 21 height 21
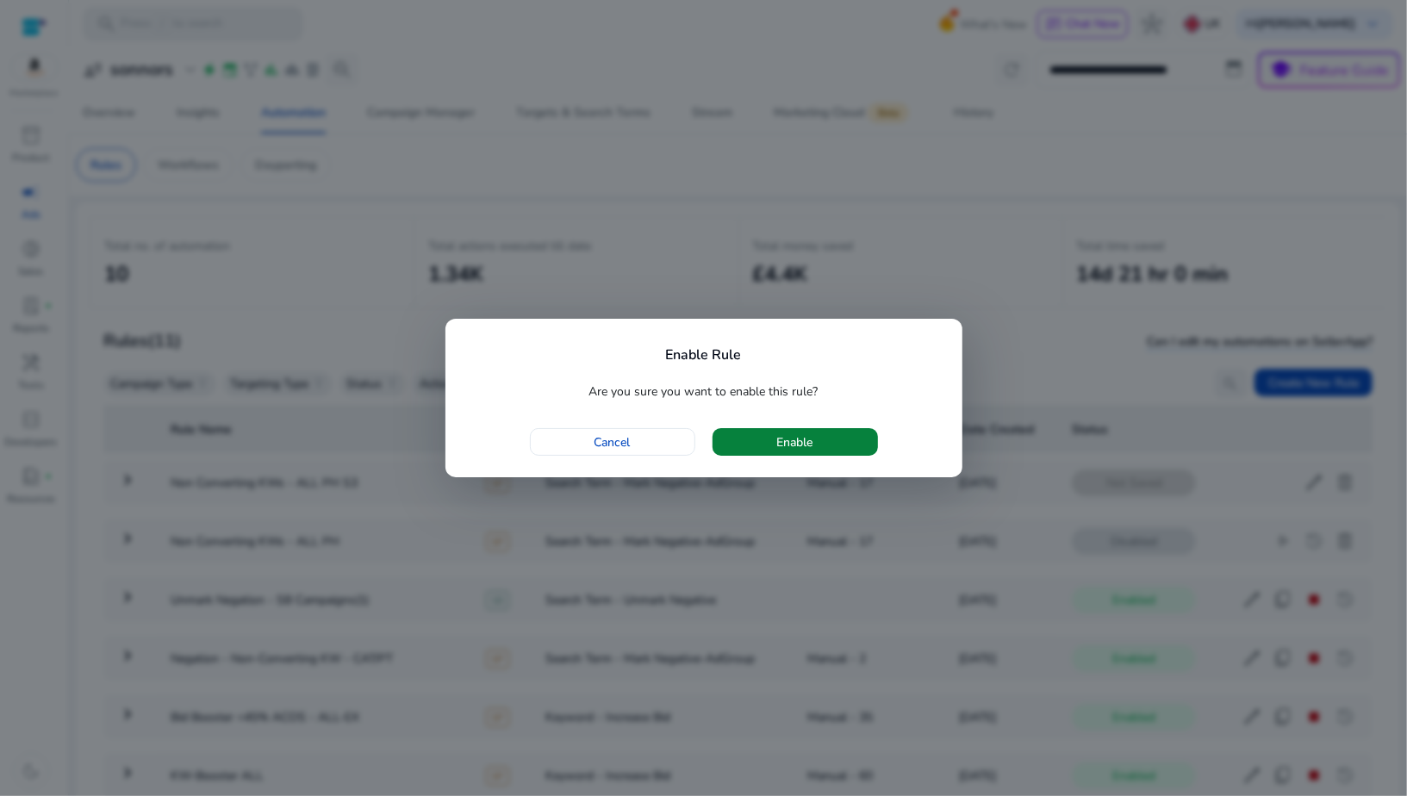
click at [774, 451] on span "button" at bounding box center [794, 441] width 165 height 41
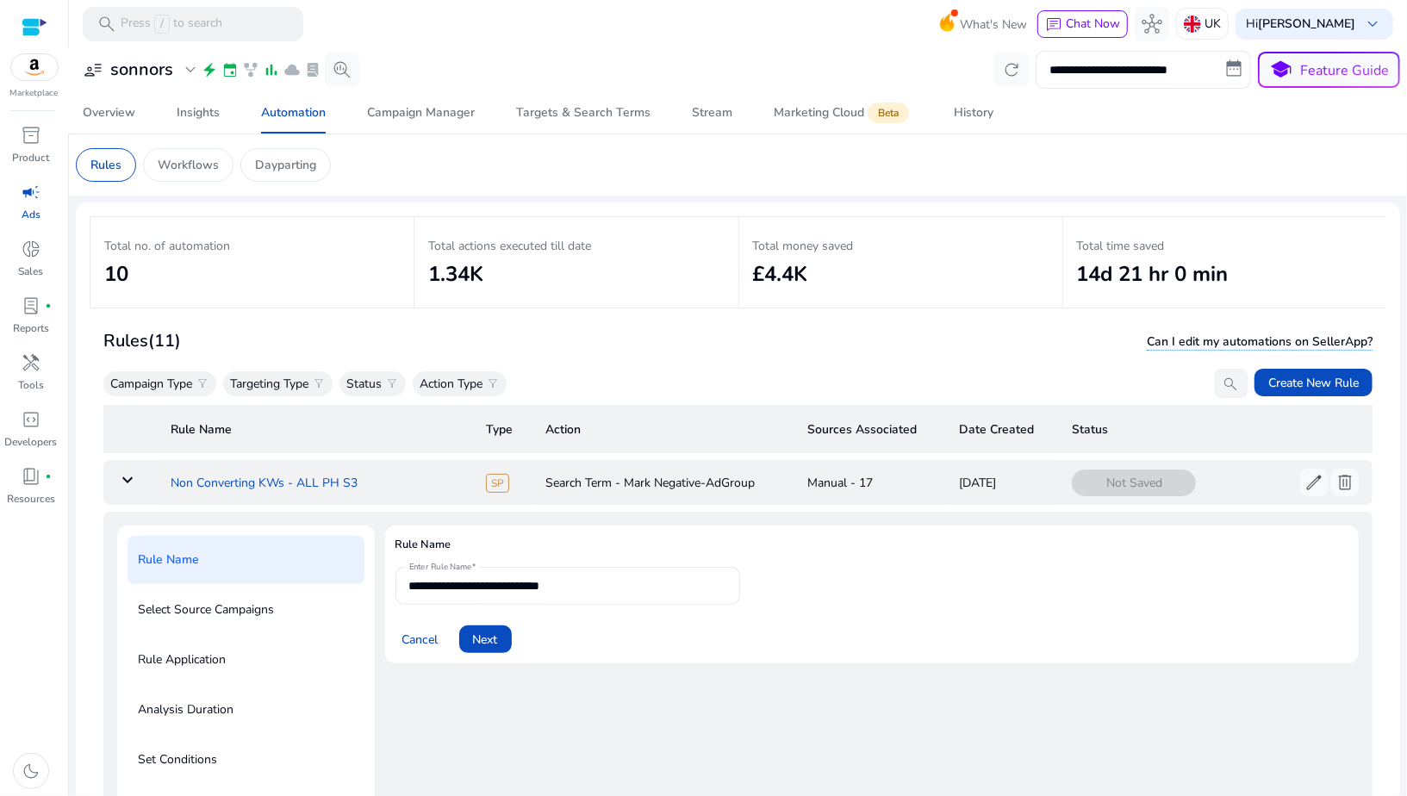
click at [394, 480] on td "Non Converting KWs - ALL PH S3" at bounding box center [314, 482] width 315 height 45
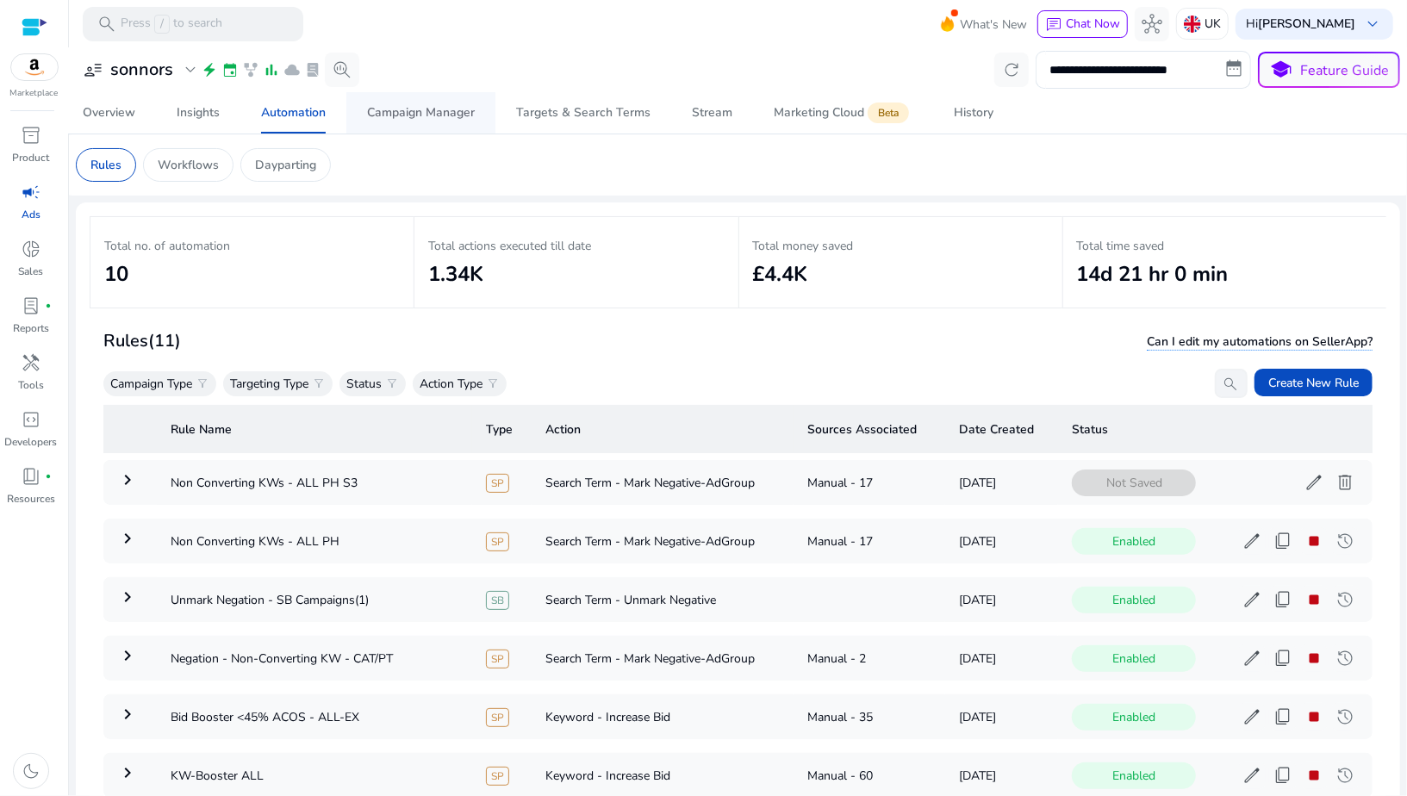
click at [385, 121] on span "Campaign Manager" at bounding box center [421, 112] width 108 height 41
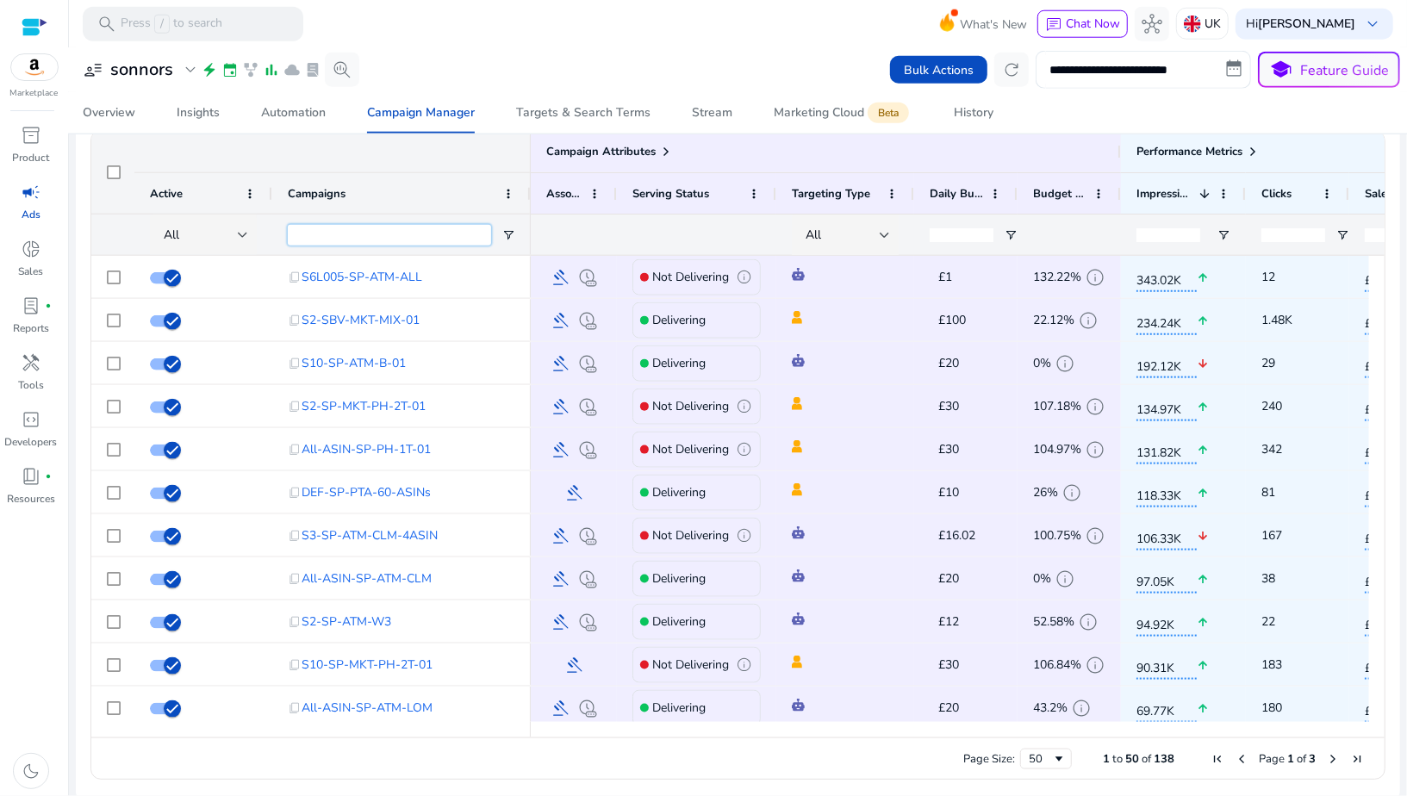
click at [353, 236] on input "Campaigns Filter Input" at bounding box center [389, 235] width 203 height 21
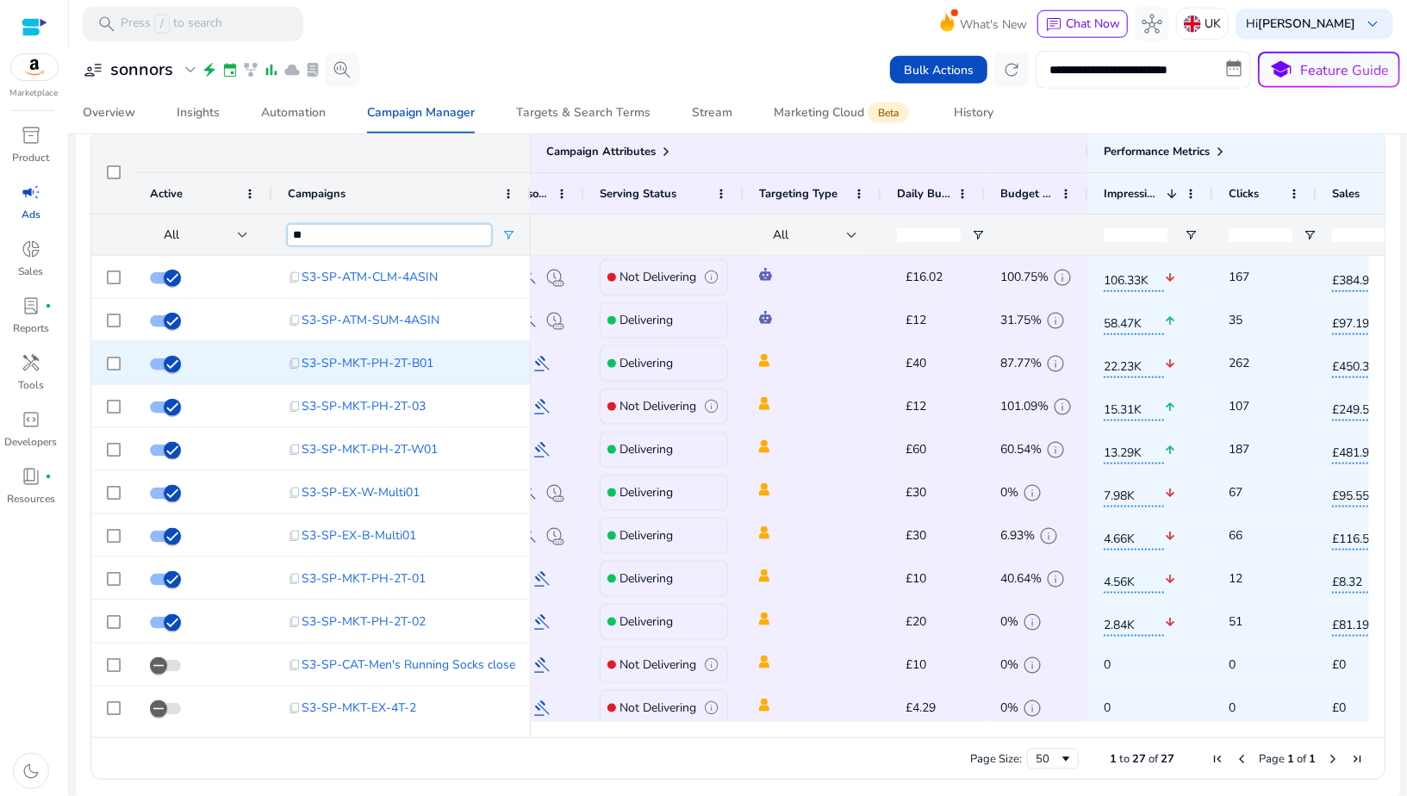
type input "**"
click at [928, 361] on div "£40 edit" at bounding box center [942, 364] width 90 height 26
click at [923, 364] on span "£40" at bounding box center [915, 363] width 21 height 16
click at [926, 366] on div "£40 edit" at bounding box center [942, 364] width 90 height 26
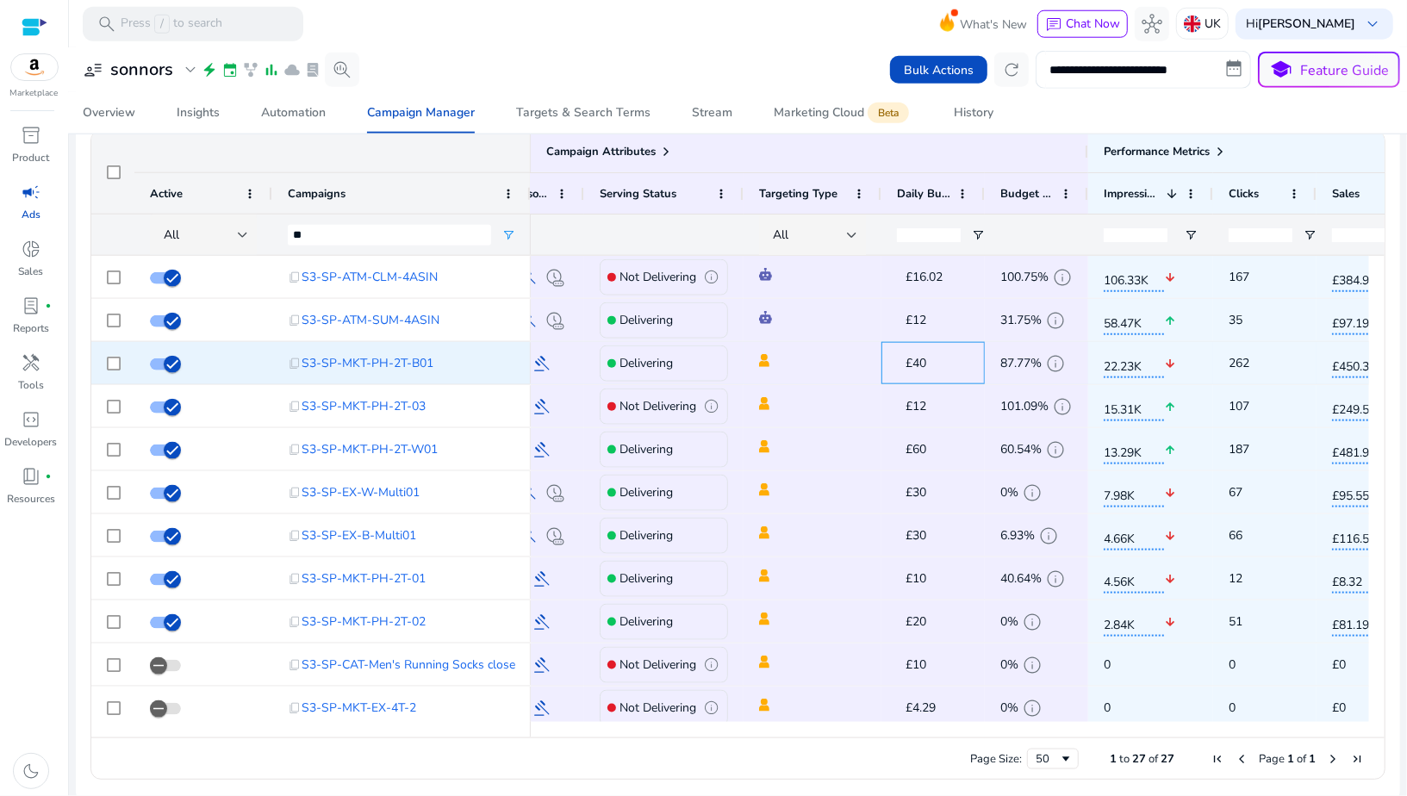
click at [926, 366] on div "£40 edit" at bounding box center [942, 364] width 90 height 26
click at [936, 364] on div "£40 edit" at bounding box center [942, 364] width 90 height 26
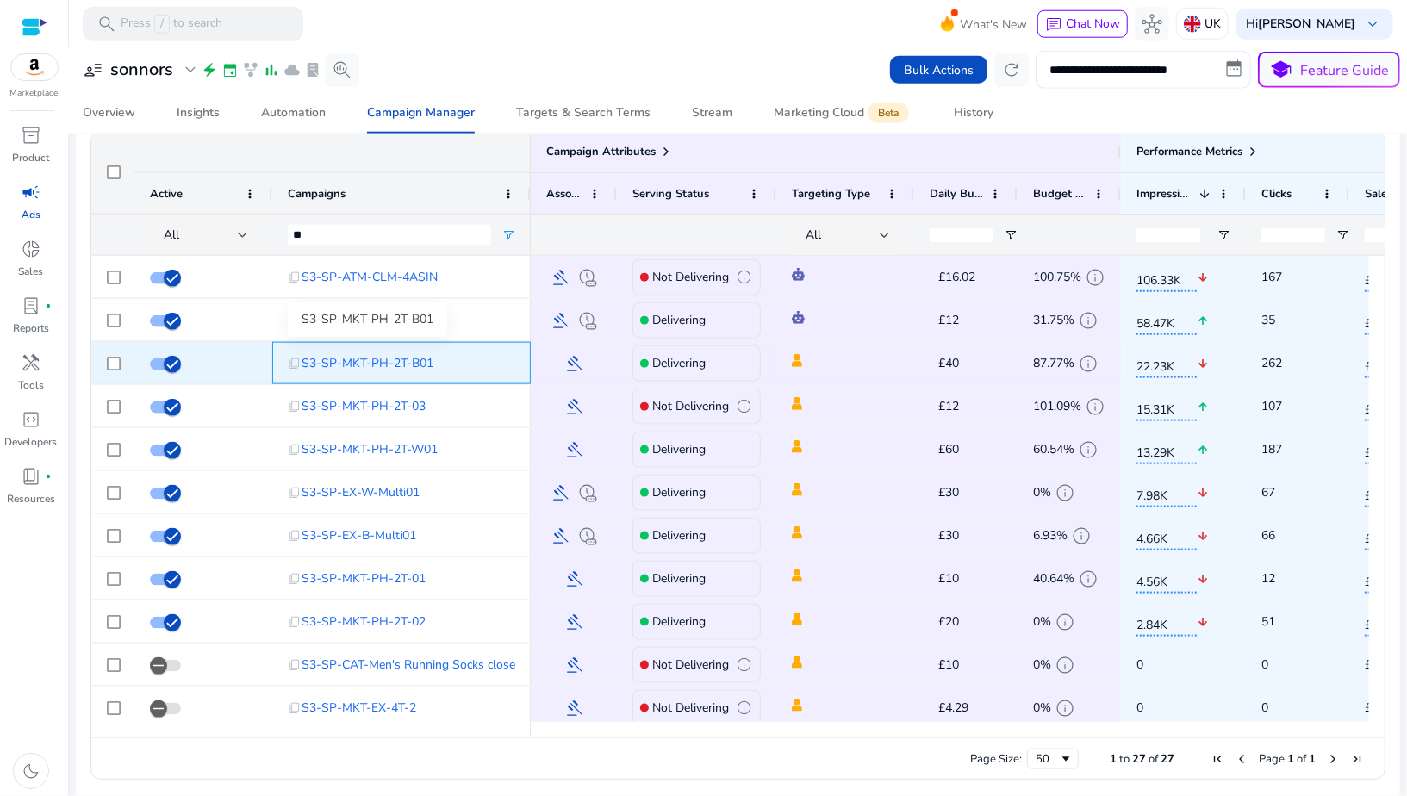
click at [413, 357] on span "S3-SP-MKT-PH-2T-B01" at bounding box center [367, 362] width 132 height 35
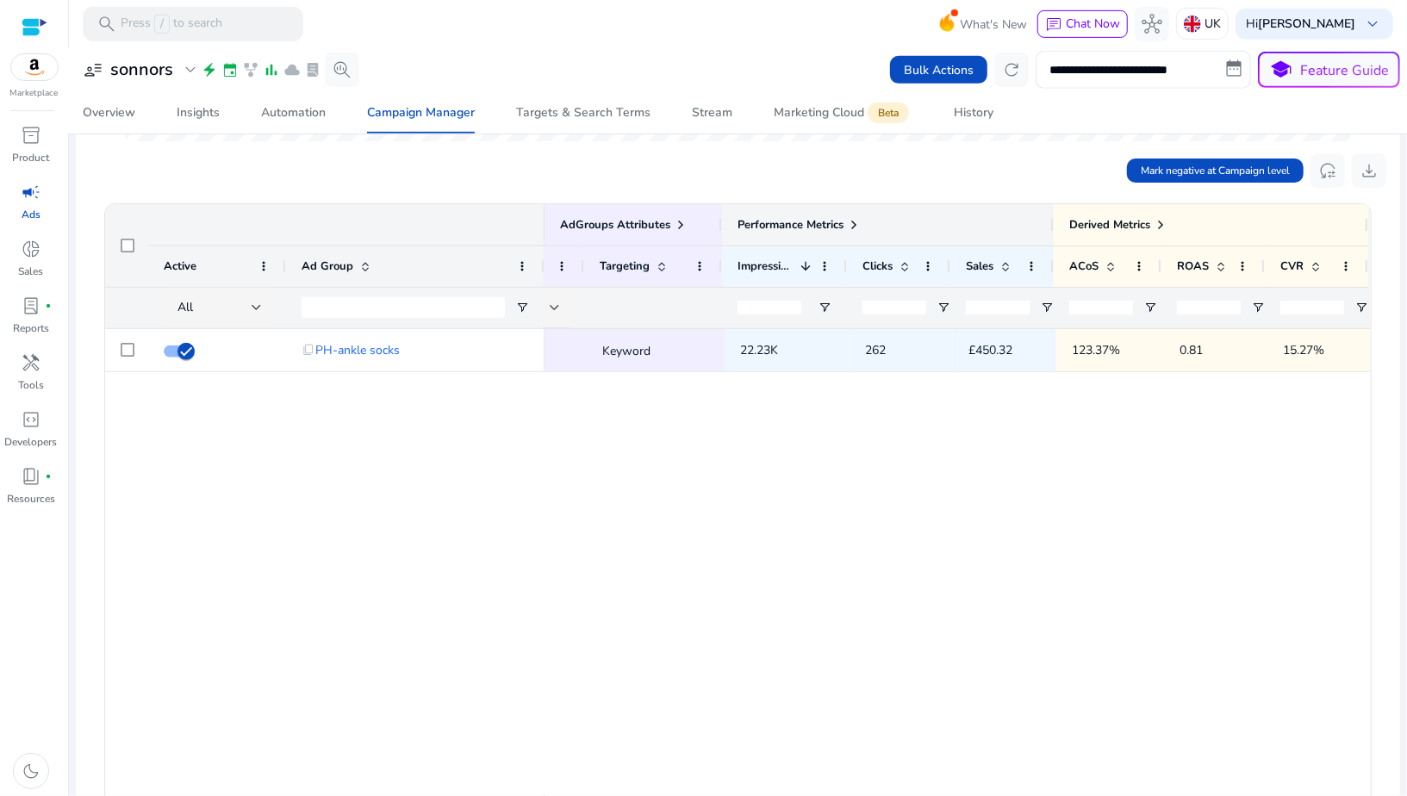
click at [852, 222] on span at bounding box center [854, 225] width 14 height 14
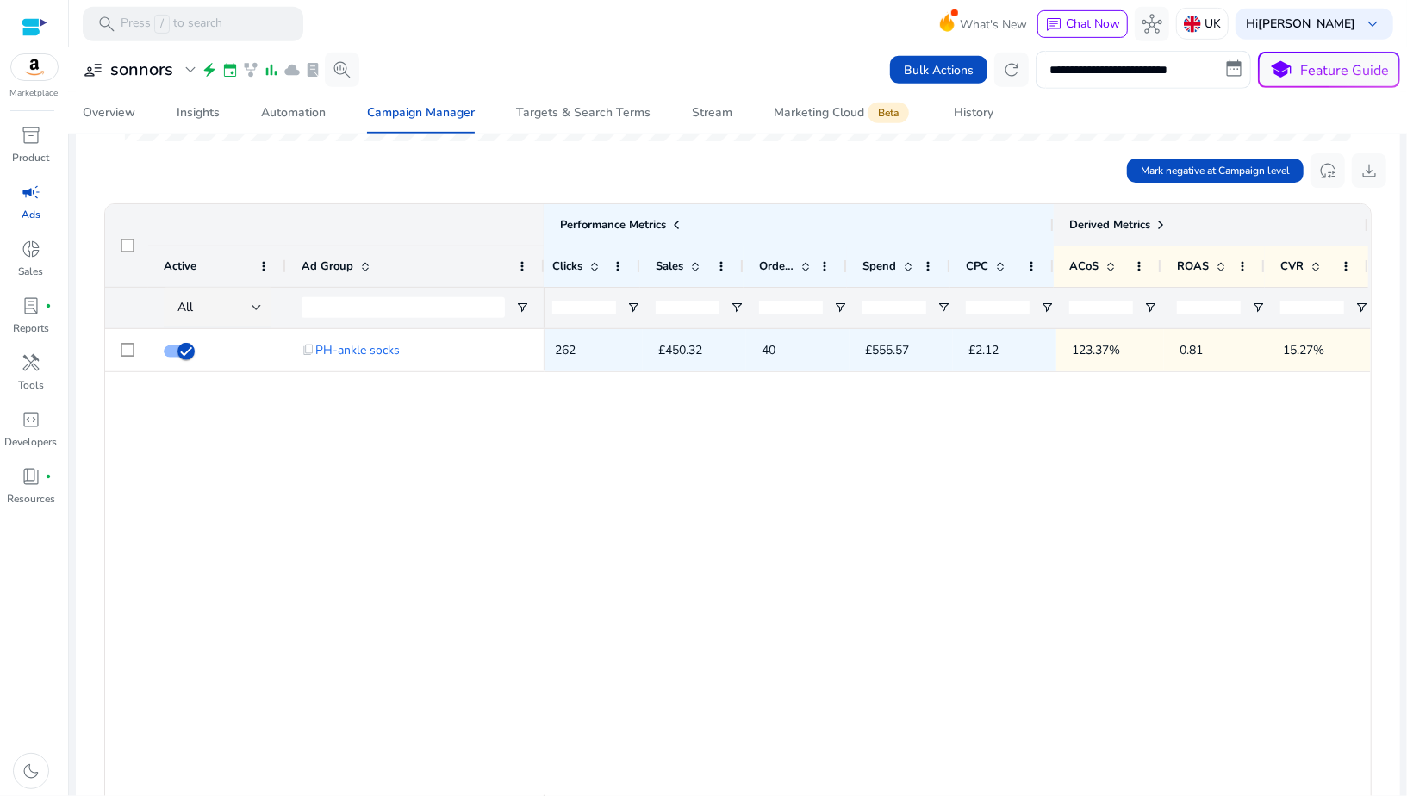
click at [1154, 228] on span at bounding box center [1160, 225] width 14 height 14
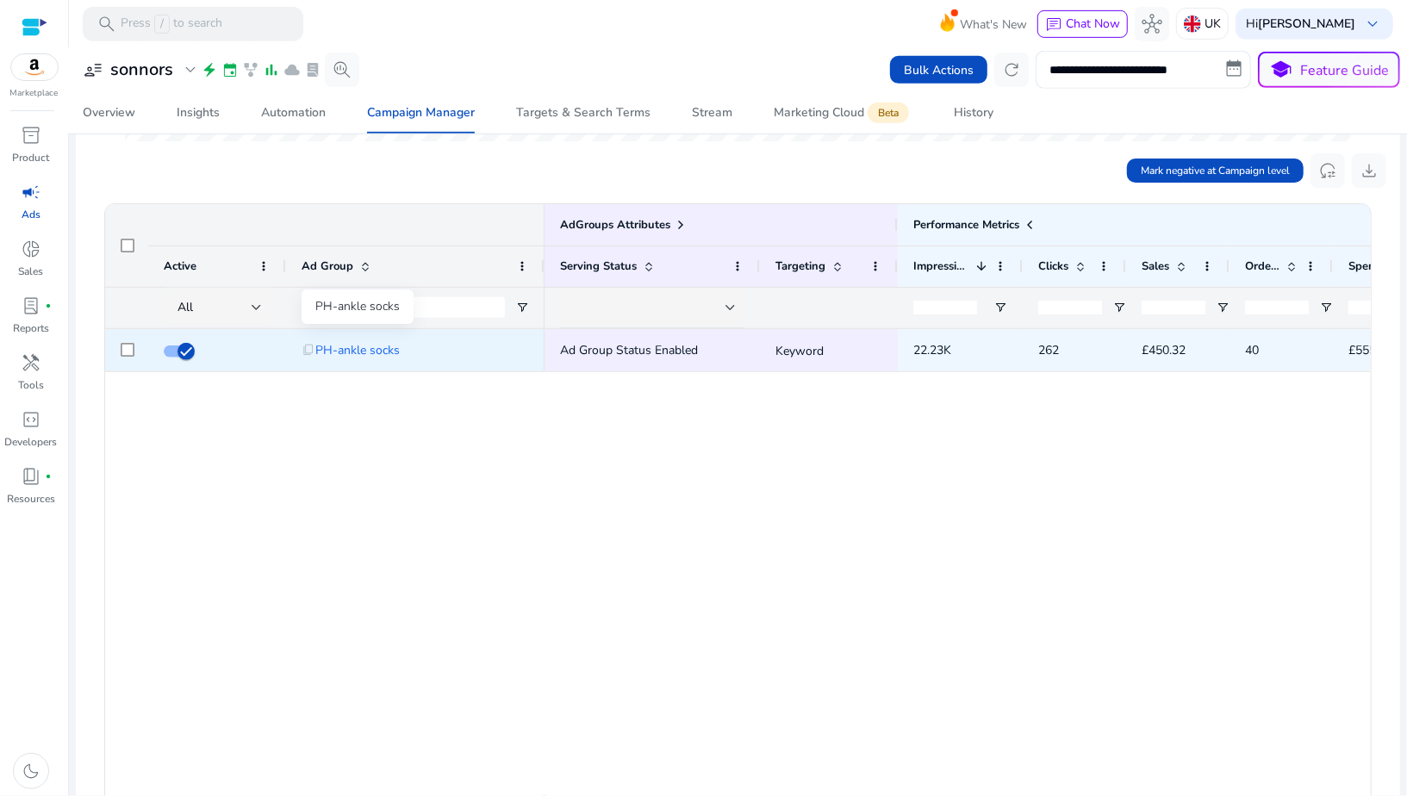
click at [362, 346] on span "PH-ankle socks" at bounding box center [357, 350] width 84 height 35
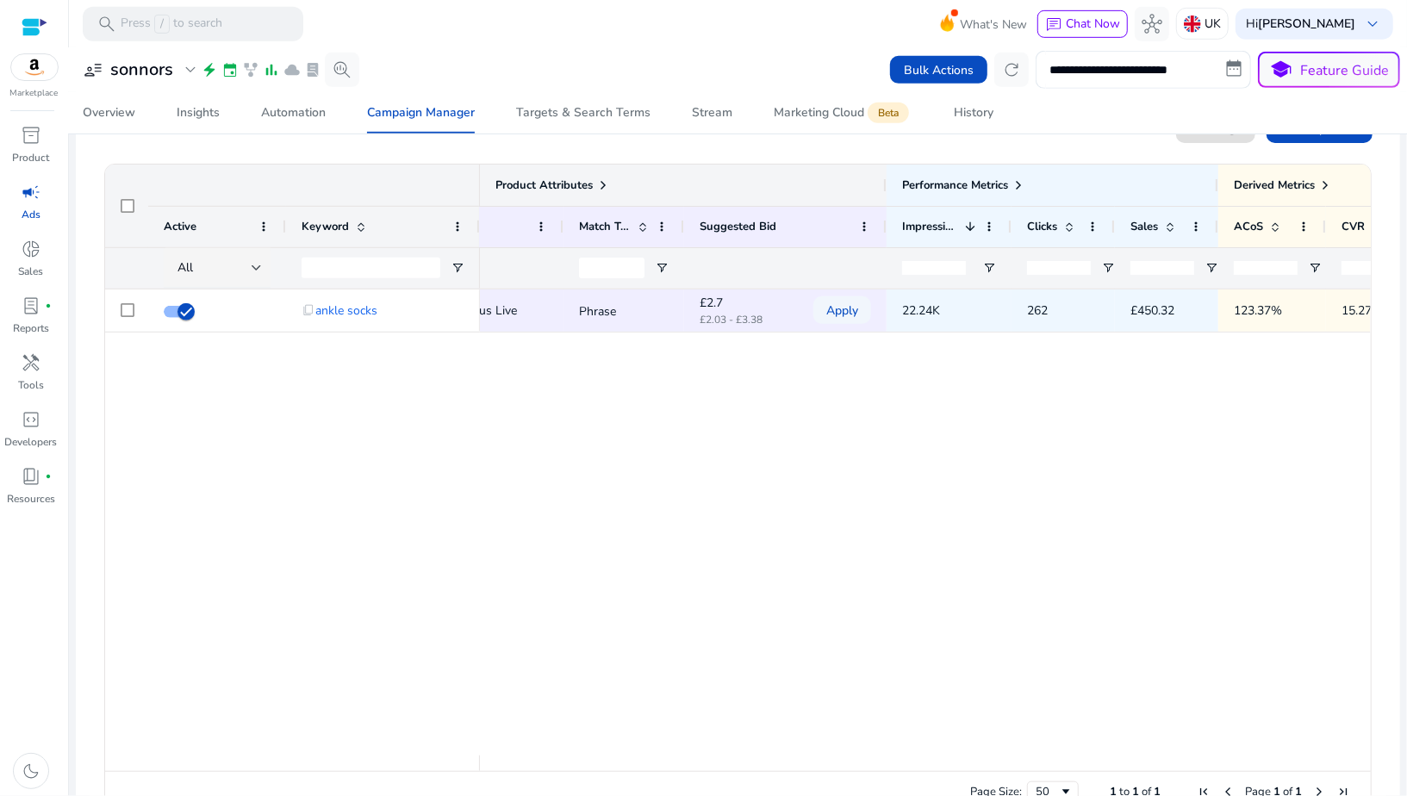
click at [601, 179] on span at bounding box center [603, 185] width 14 height 14
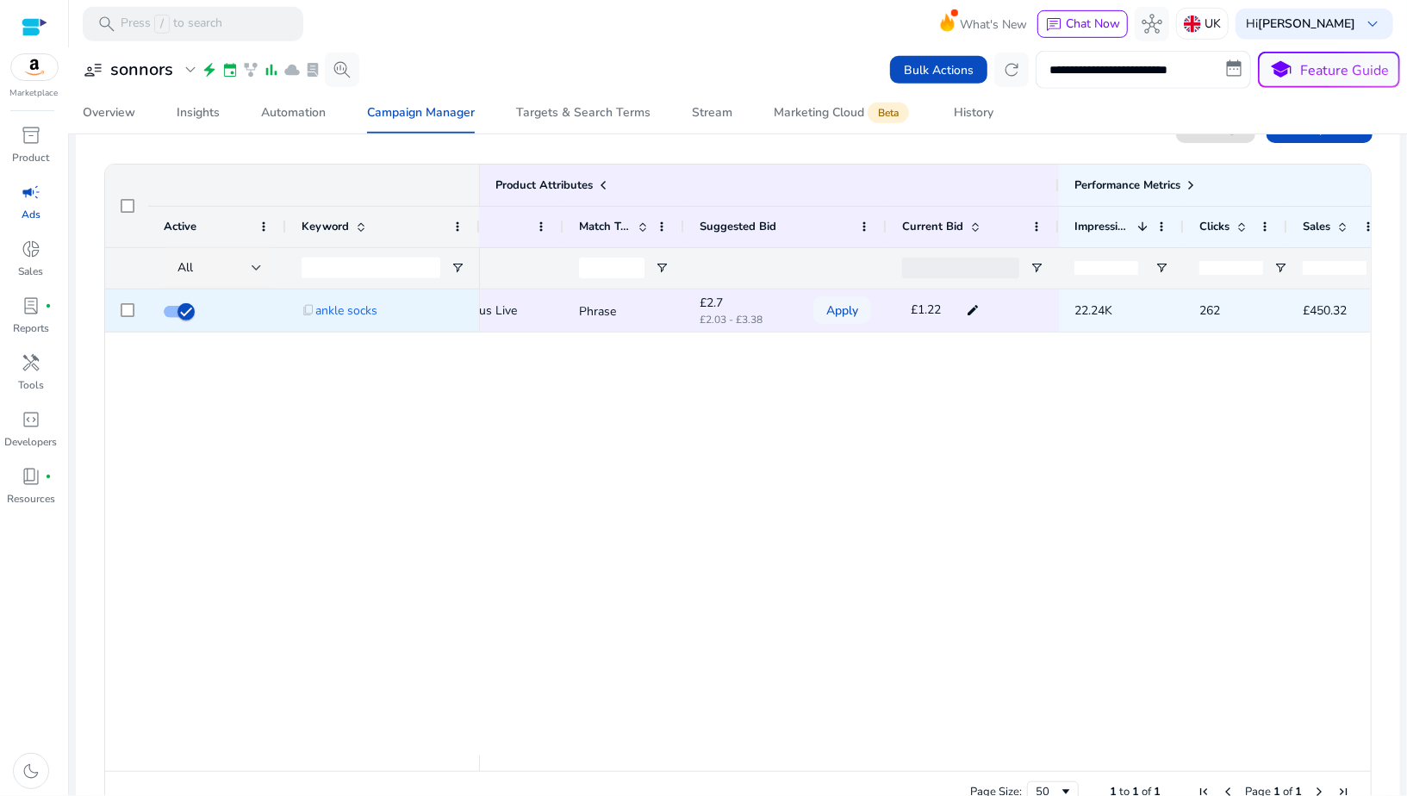
click at [973, 308] on mat-icon "edit" at bounding box center [972, 310] width 22 height 26
click at [954, 315] on input "****" at bounding box center [946, 309] width 33 height 29
type input "*"
click at [972, 315] on mat-icon "check" at bounding box center [972, 309] width 20 height 29
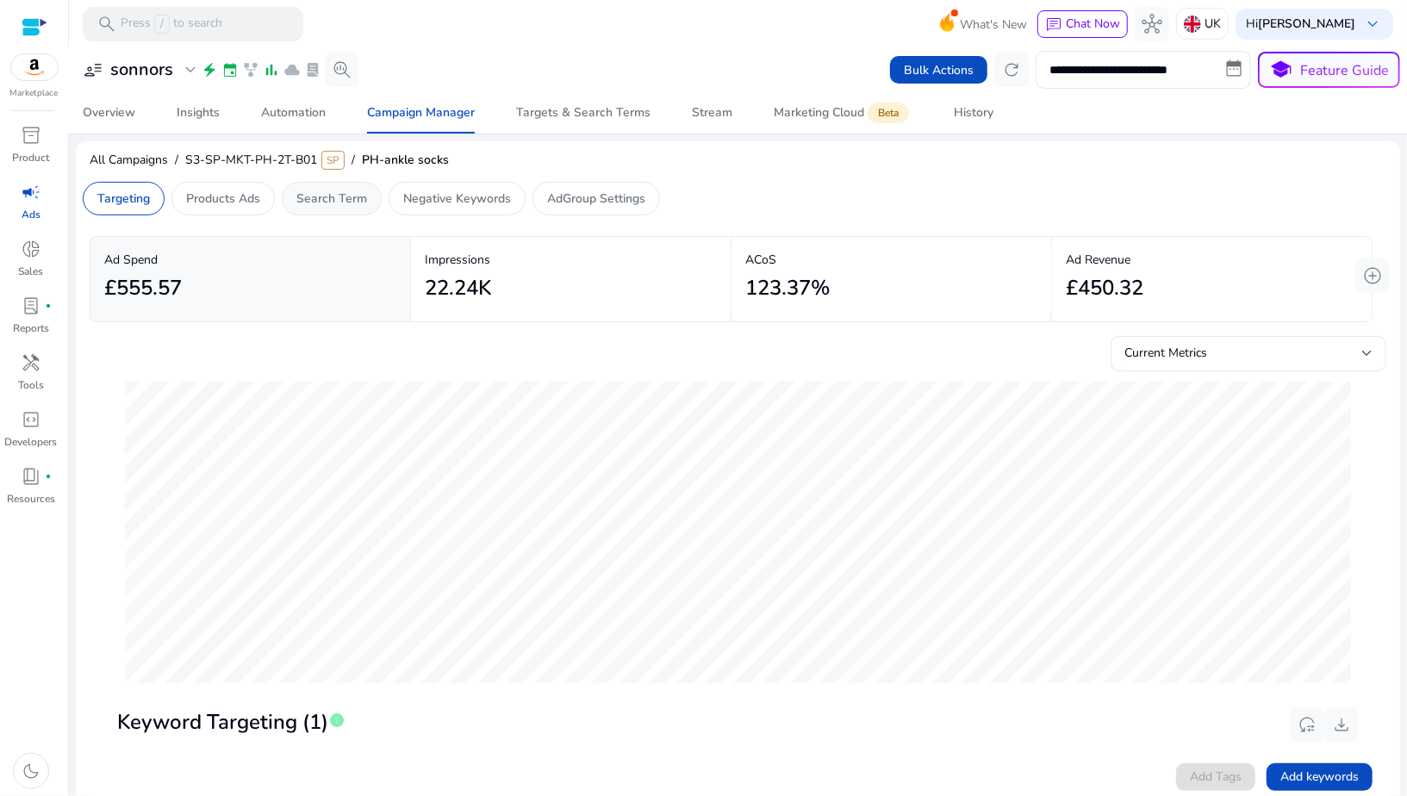
click at [313, 208] on div "Search Term" at bounding box center [332, 199] width 100 height 34
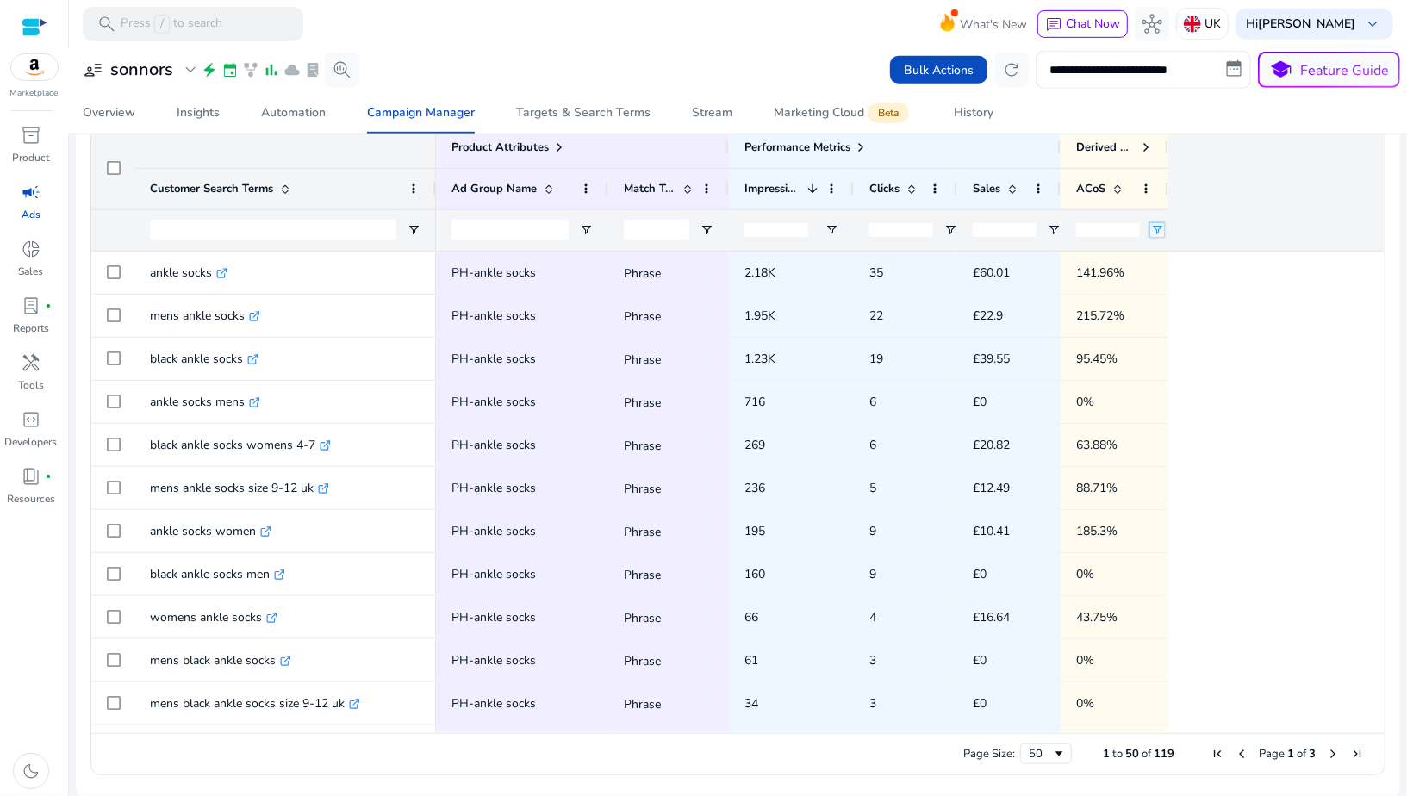
click at [1154, 225] on span "Open Filter Menu" at bounding box center [1157, 230] width 14 height 14
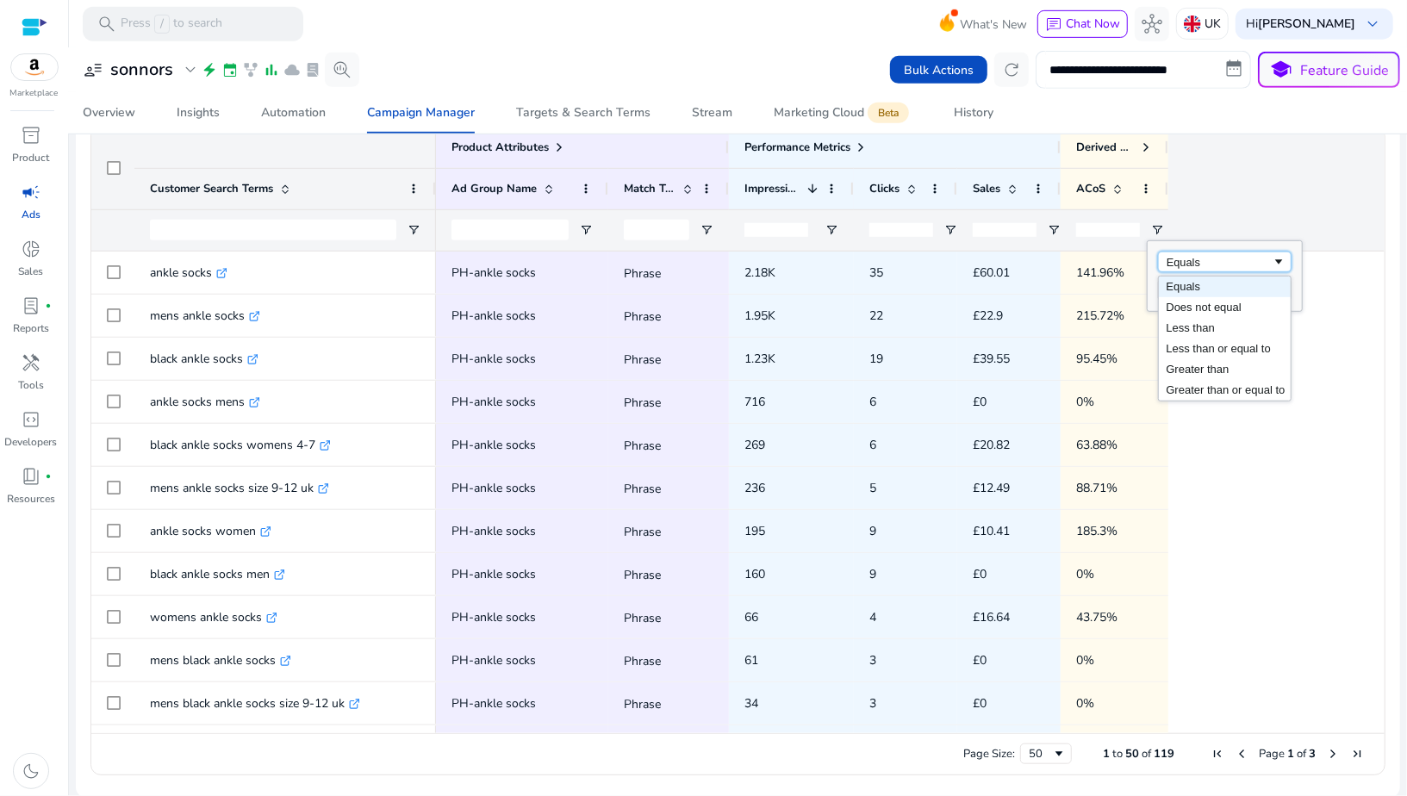
click at [1168, 259] on div "Equals" at bounding box center [1218, 262] width 105 height 13
click at [1174, 289] on input "Filter Value" at bounding box center [1225, 290] width 134 height 21
type input "**"
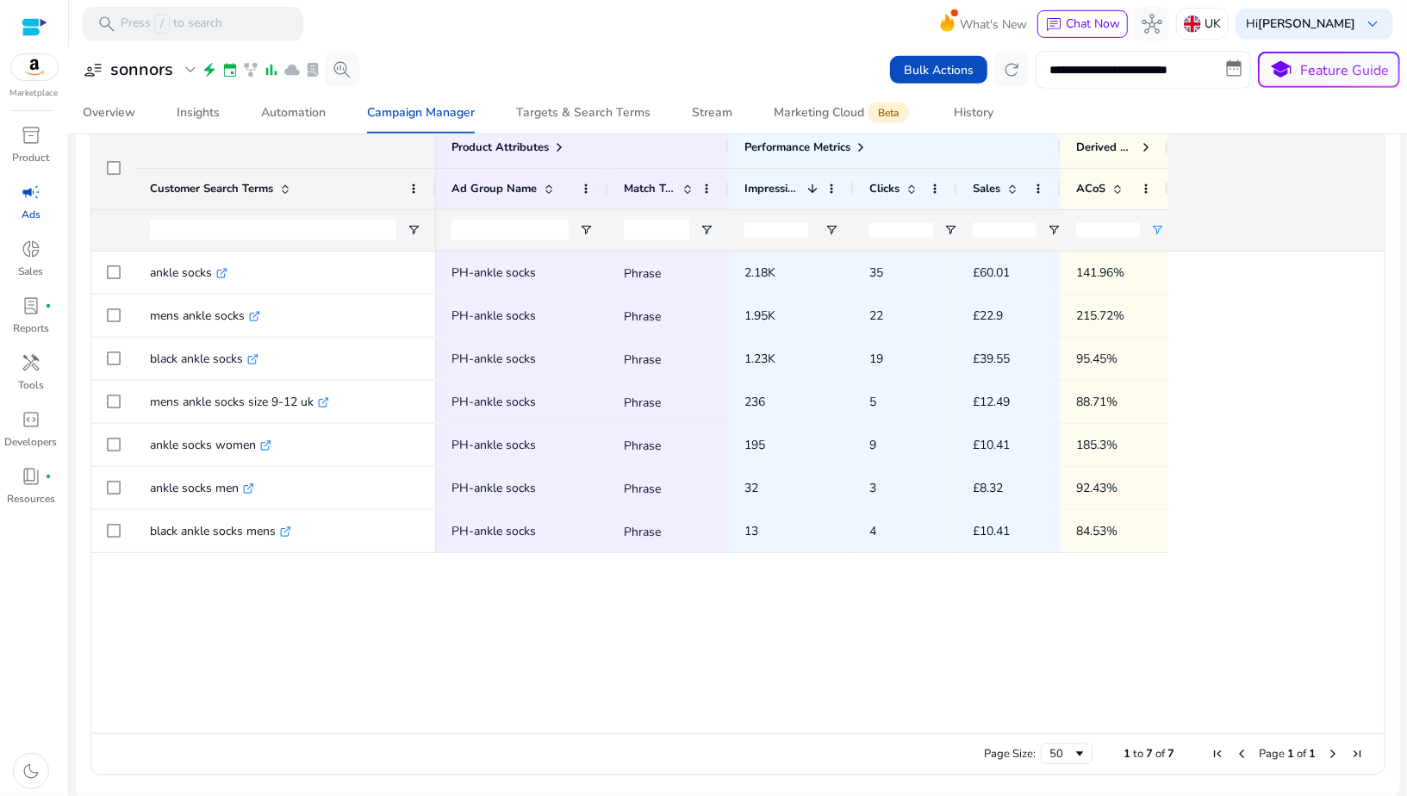
click at [1074, 591] on div "PH-ankle socks Phrase 2.18K 35 £60.01 141.96% PH-ankle socks Phrase 1.95K 22 £2…" at bounding box center [910, 493] width 948 height 482
click at [1142, 148] on span at bounding box center [1146, 147] width 14 height 14
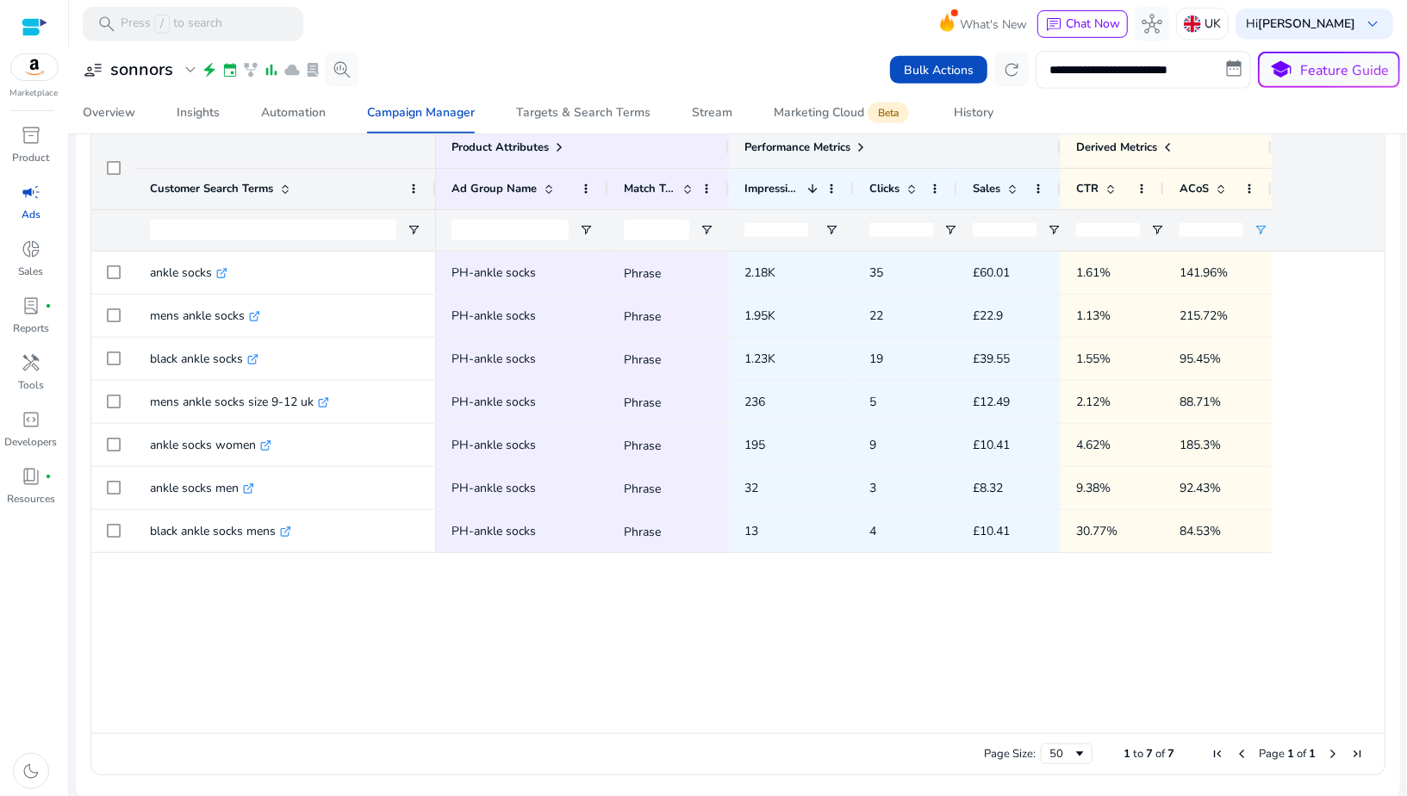
click at [861, 141] on span at bounding box center [861, 147] width 14 height 14
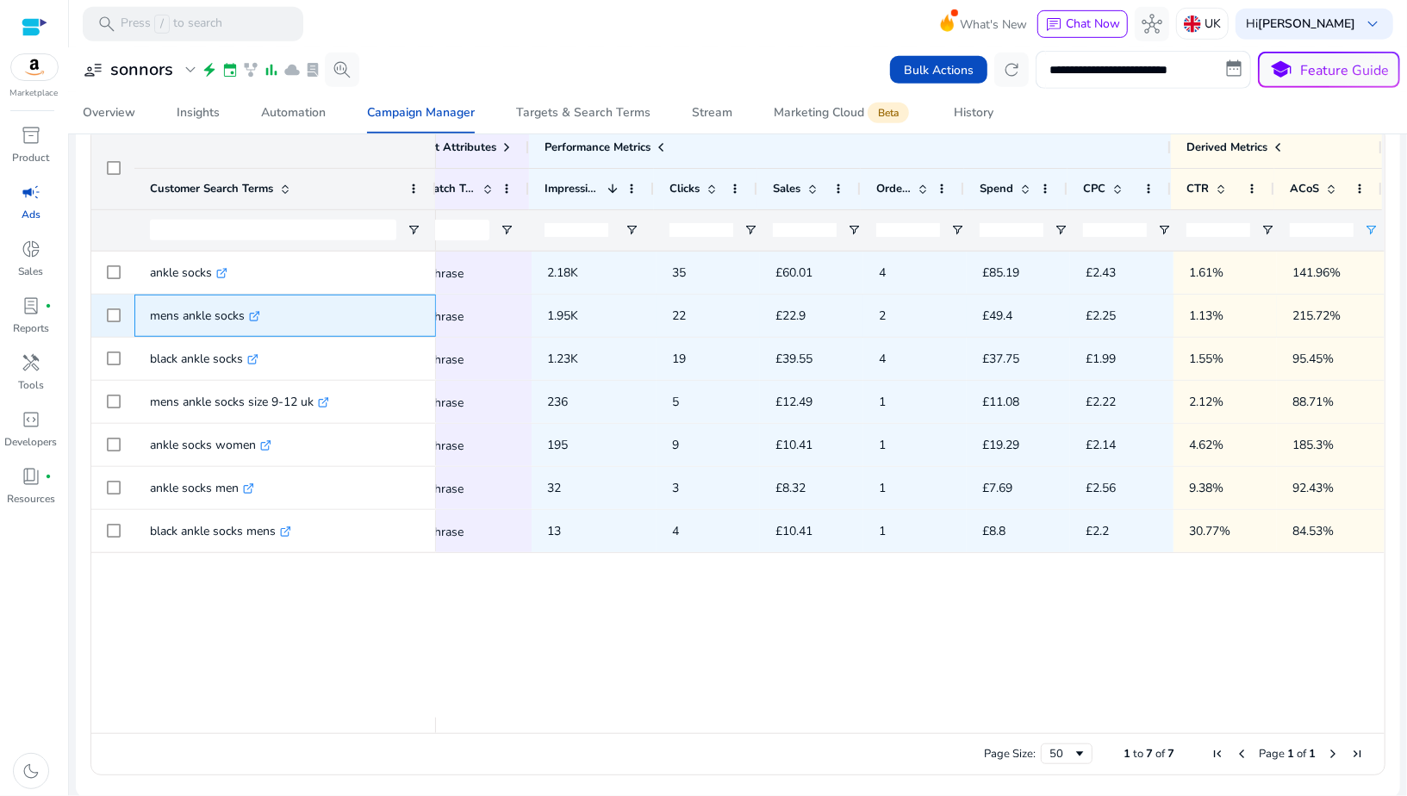
click at [183, 317] on div "mens ankle socks .st0{fill:#2c8af8}" at bounding box center [285, 316] width 270 height 47
copy div "mens ankle socks .st0{fill:#2c8af8}"
